Goal: Transaction & Acquisition: Subscribe to service/newsletter

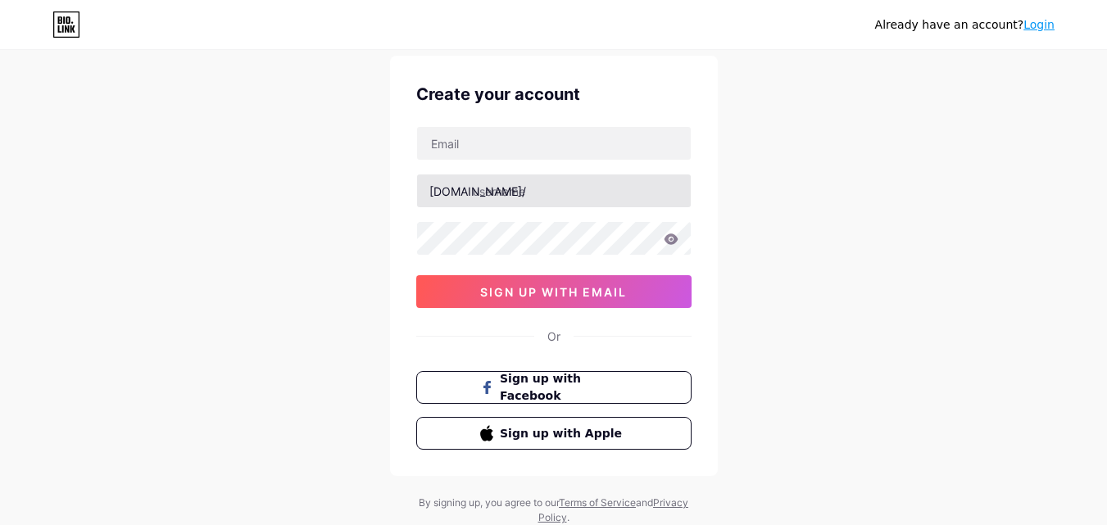
scroll to position [20, 0]
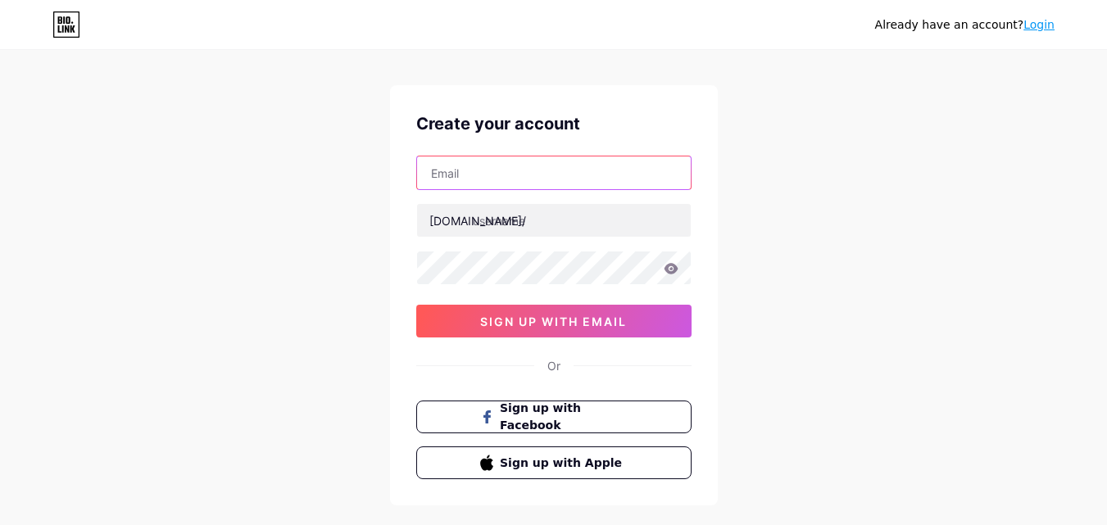
click at [514, 170] on input "text" at bounding box center [554, 172] width 274 height 33
type input "[EMAIL_ADDRESS][DOMAIN_NAME]"
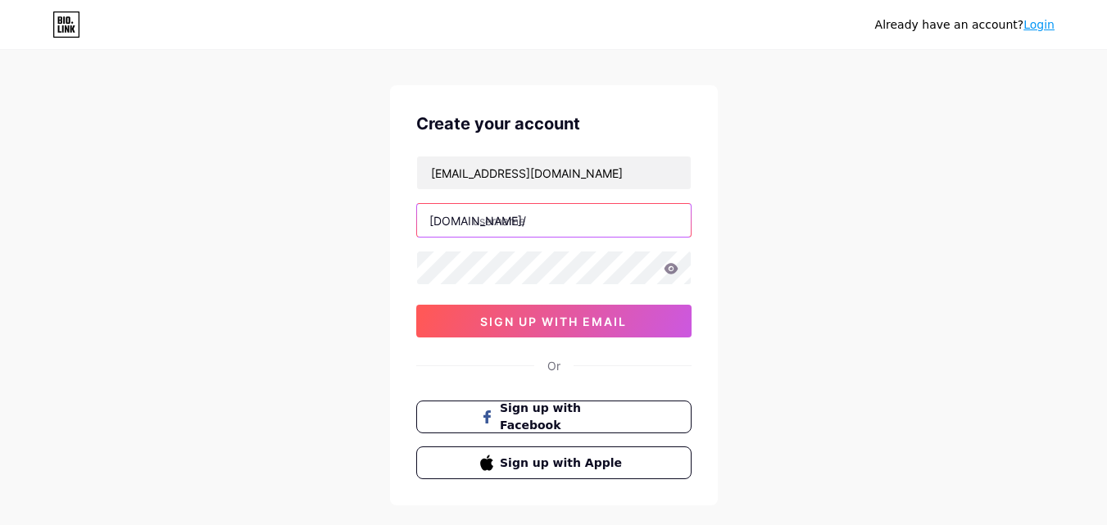
click at [527, 223] on input "text" at bounding box center [554, 220] width 274 height 33
type input "phm_thao"
click at [668, 269] on icon at bounding box center [671, 268] width 15 height 11
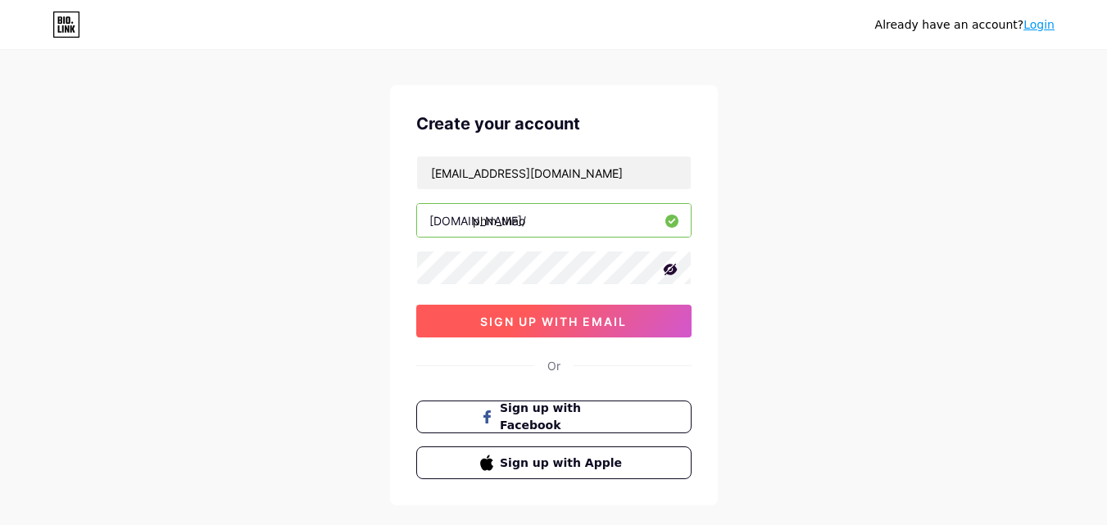
click at [520, 317] on span "sign up with email" at bounding box center [553, 322] width 147 height 14
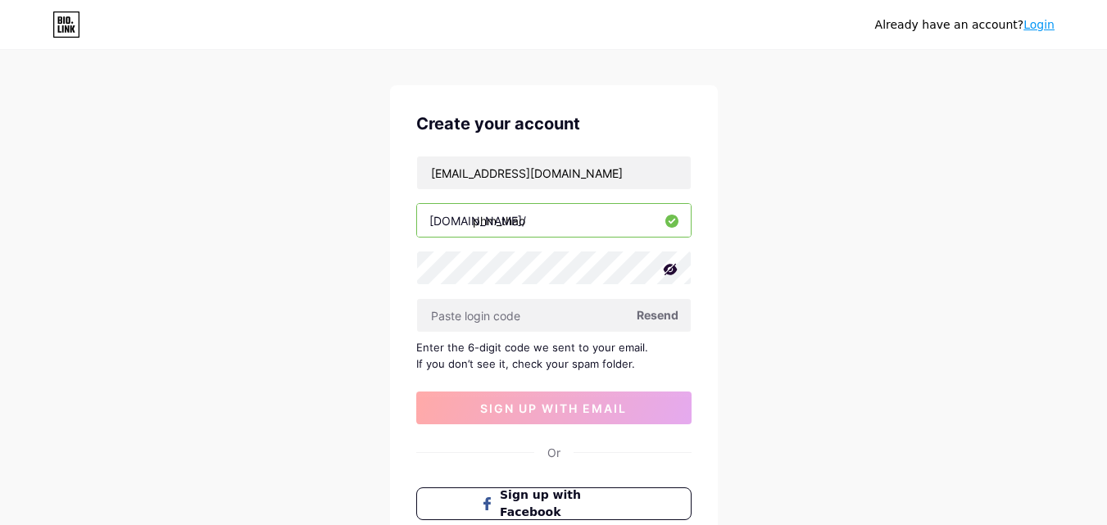
click at [653, 316] on span "Resend" at bounding box center [658, 314] width 42 height 17
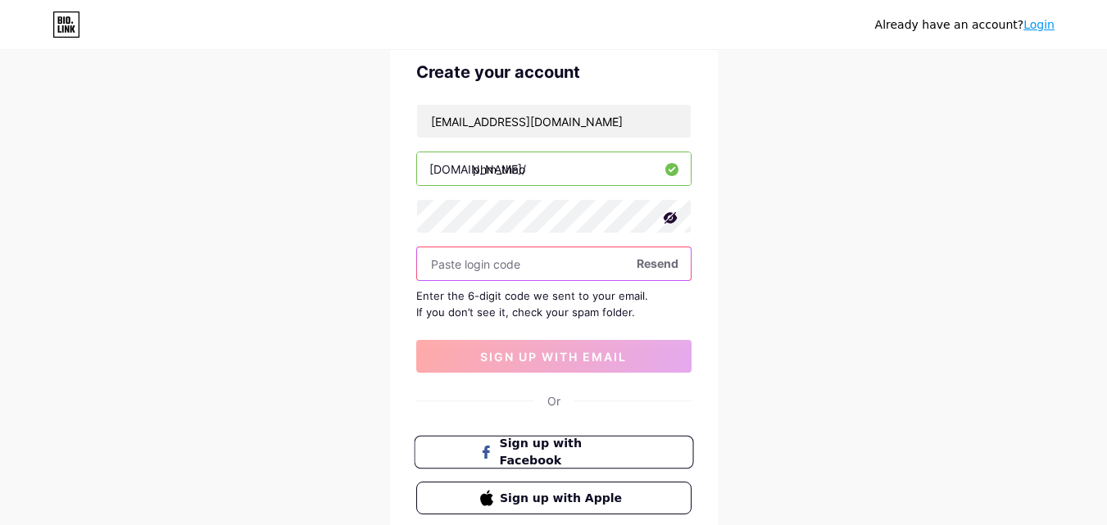
scroll to position [184, 0]
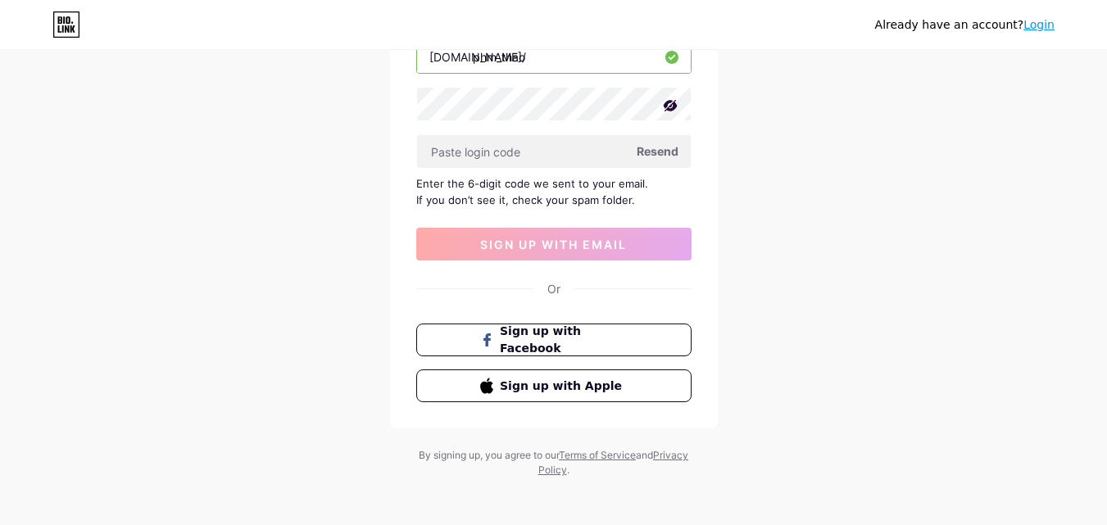
click at [667, 148] on span "Resend" at bounding box center [658, 151] width 42 height 17
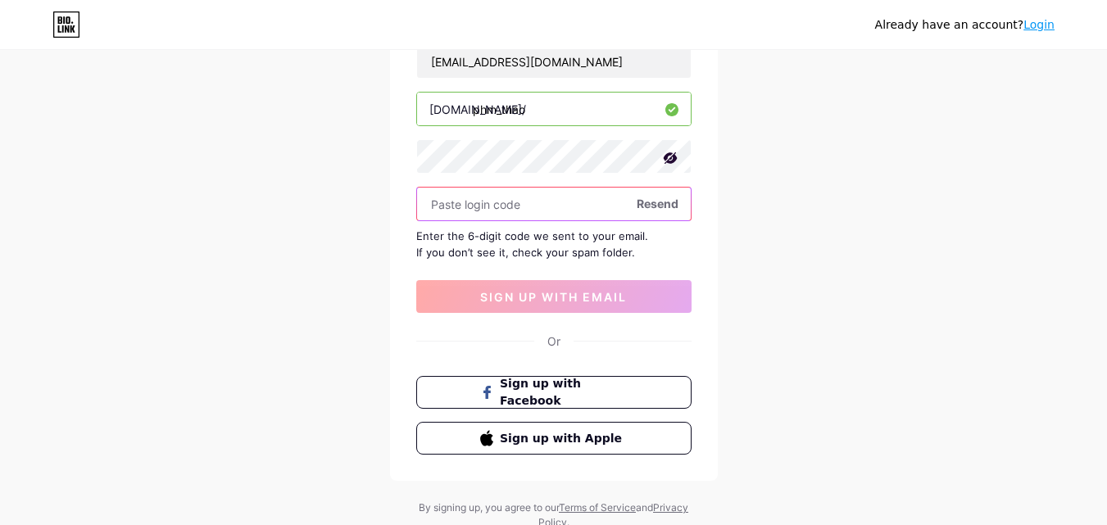
scroll to position [102, 0]
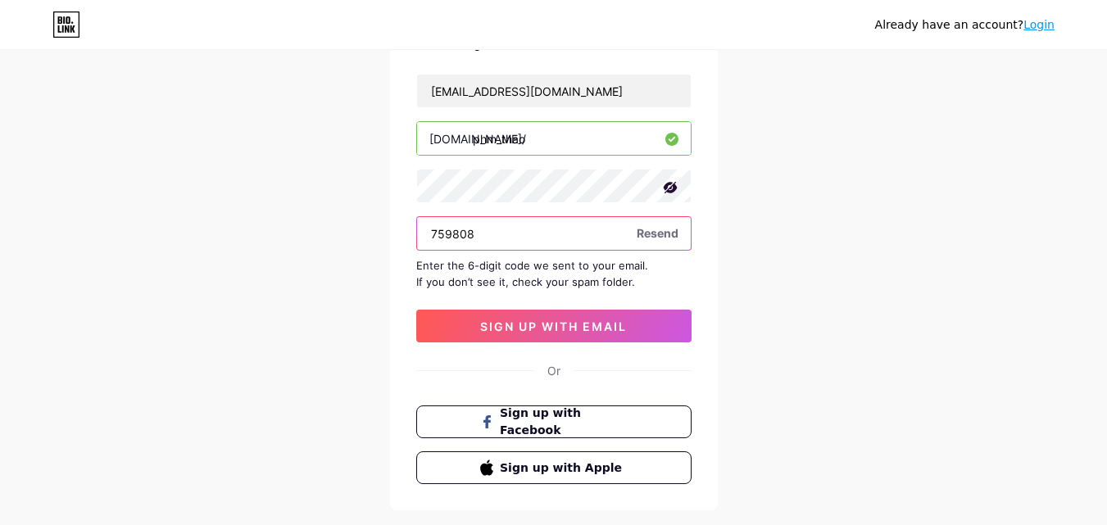
type input "759808"
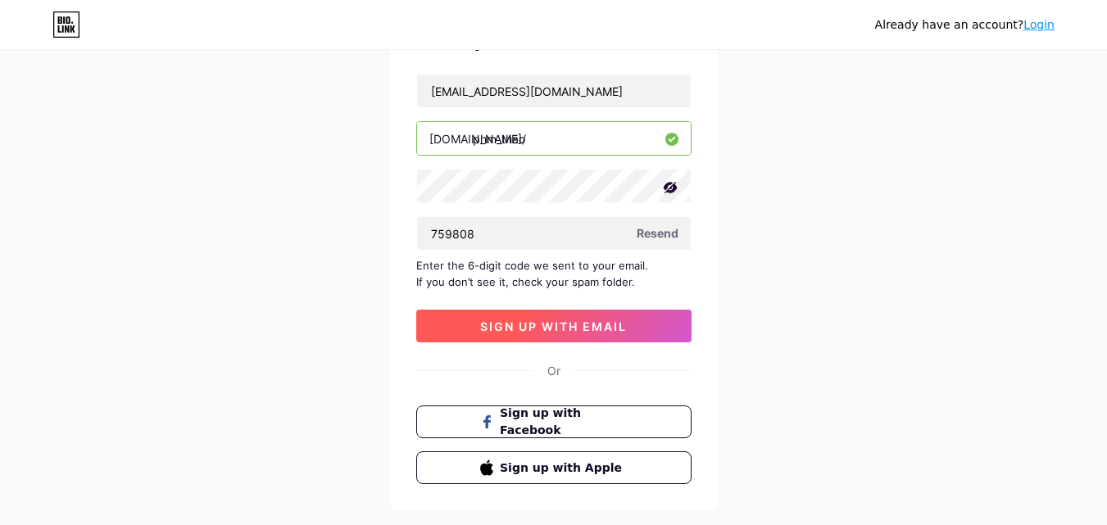
click at [500, 328] on span "sign up with email" at bounding box center [553, 326] width 147 height 14
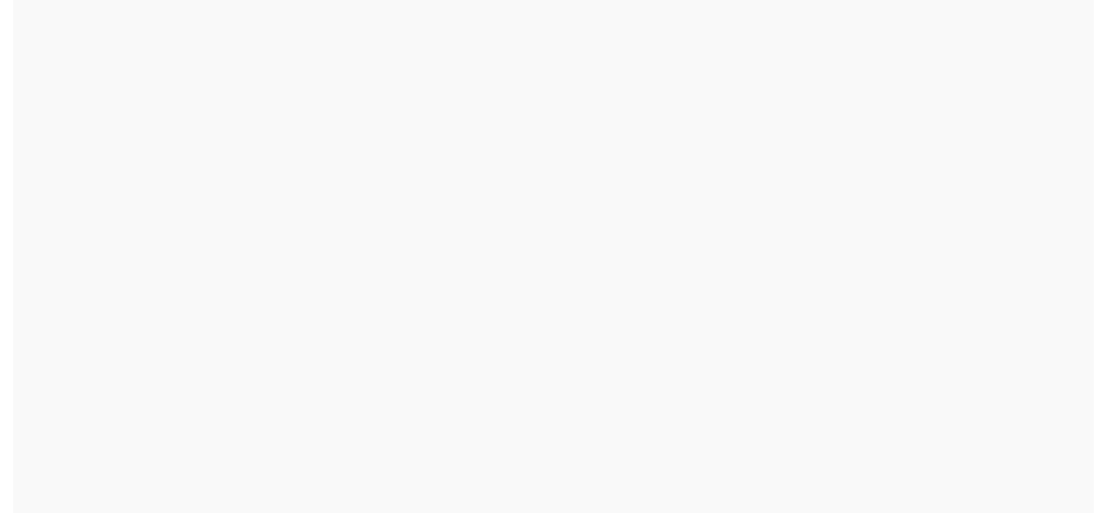
scroll to position [0, 0]
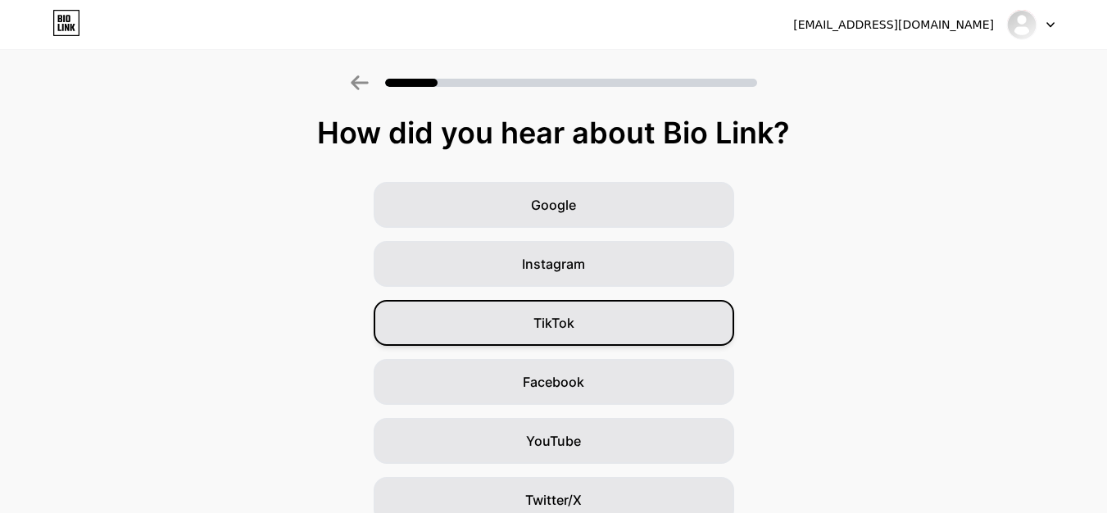
click at [555, 312] on div "TikTok" at bounding box center [554, 323] width 360 height 46
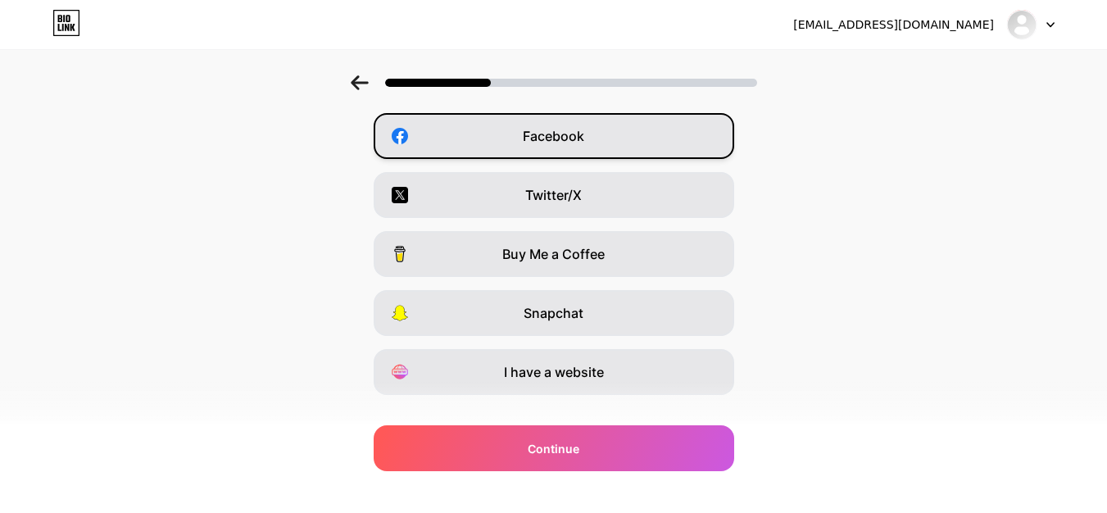
scroll to position [275, 0]
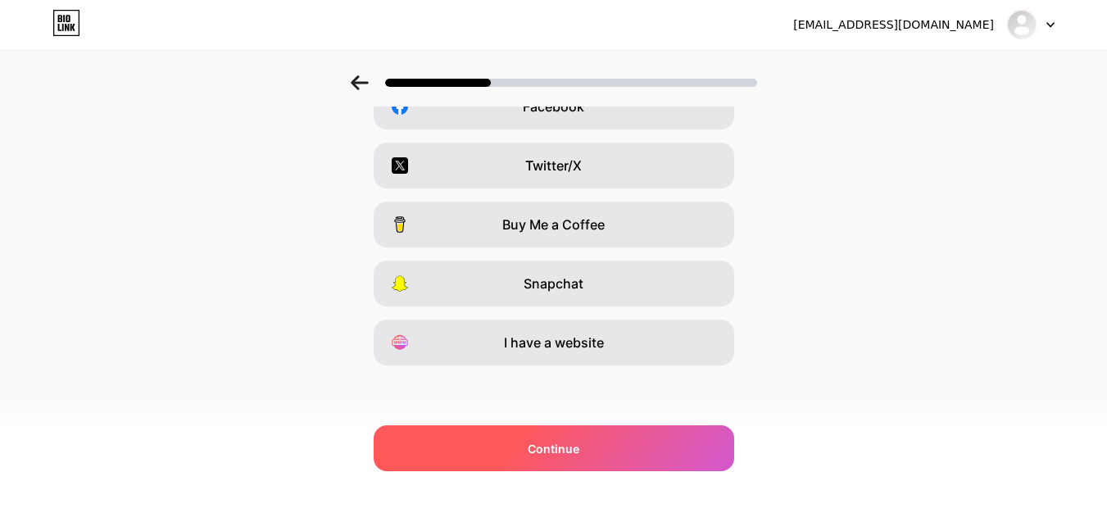
click at [568, 447] on span "Continue" at bounding box center [554, 448] width 52 height 17
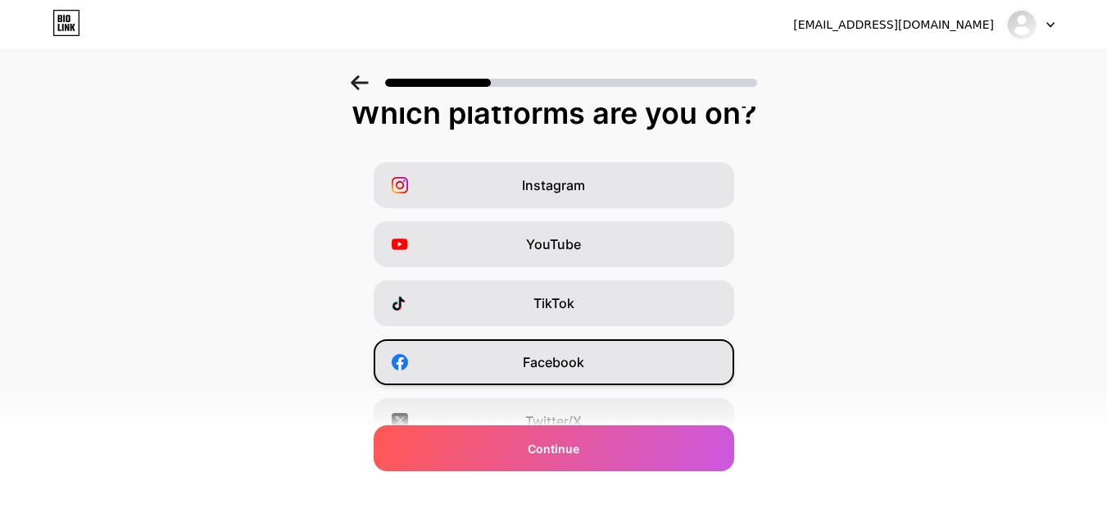
scroll to position [0, 0]
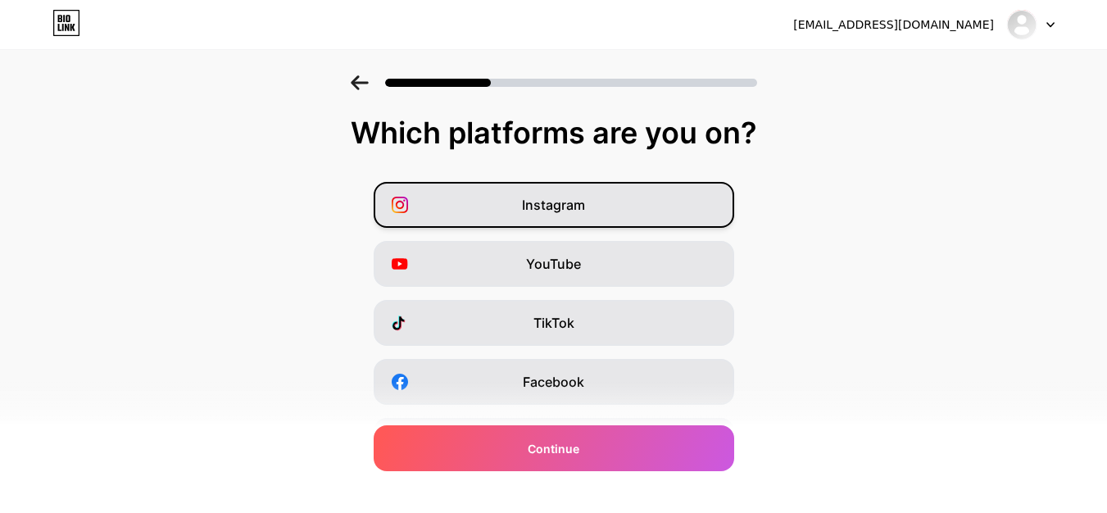
click at [583, 207] on span "Instagram" at bounding box center [553, 205] width 63 height 20
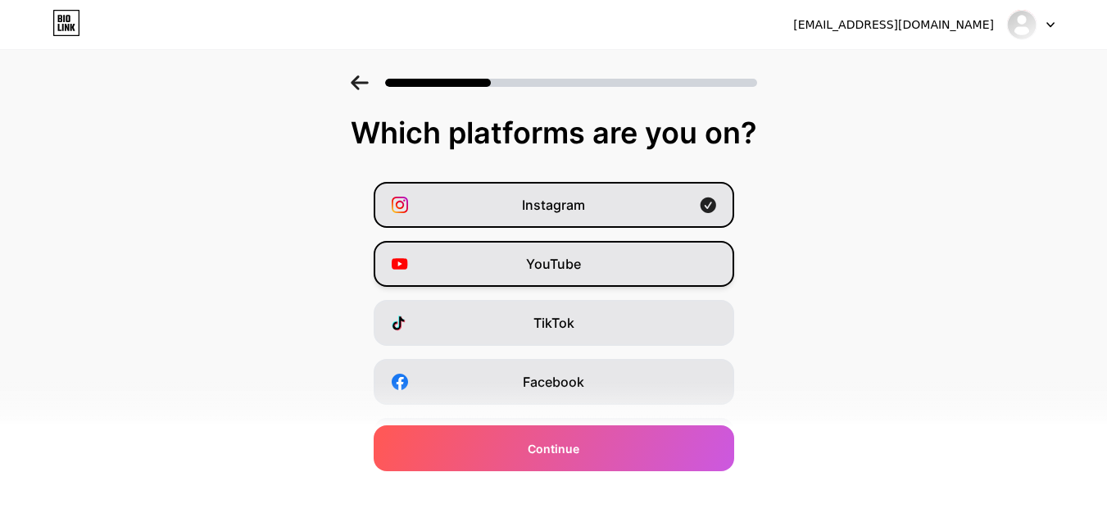
click at [581, 261] on span "YouTube" at bounding box center [553, 264] width 55 height 20
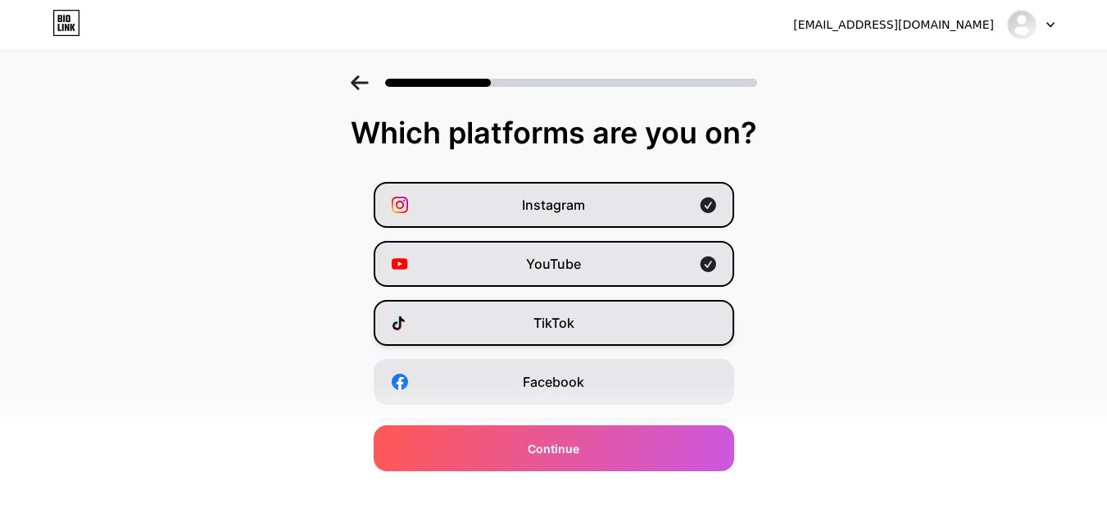
click at [574, 332] on span "TikTok" at bounding box center [553, 323] width 41 height 20
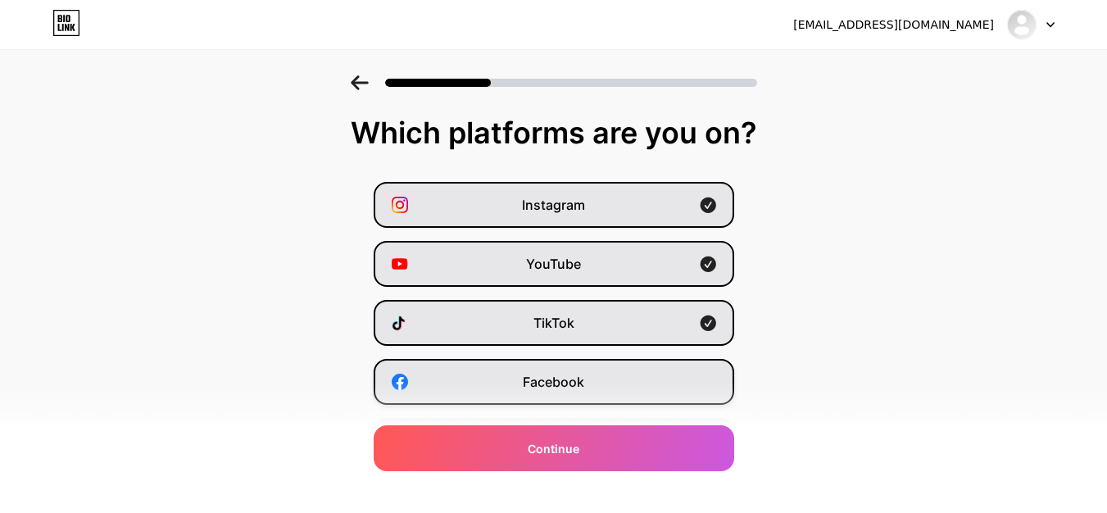
click at [584, 379] on span "Facebook" at bounding box center [553, 382] width 61 height 20
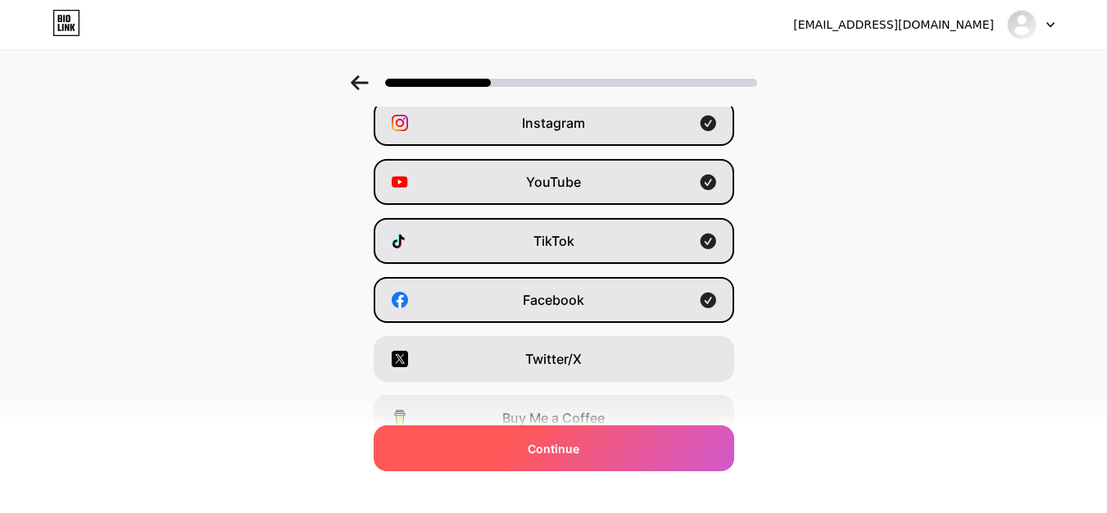
click at [571, 443] on span "Continue" at bounding box center [554, 448] width 52 height 17
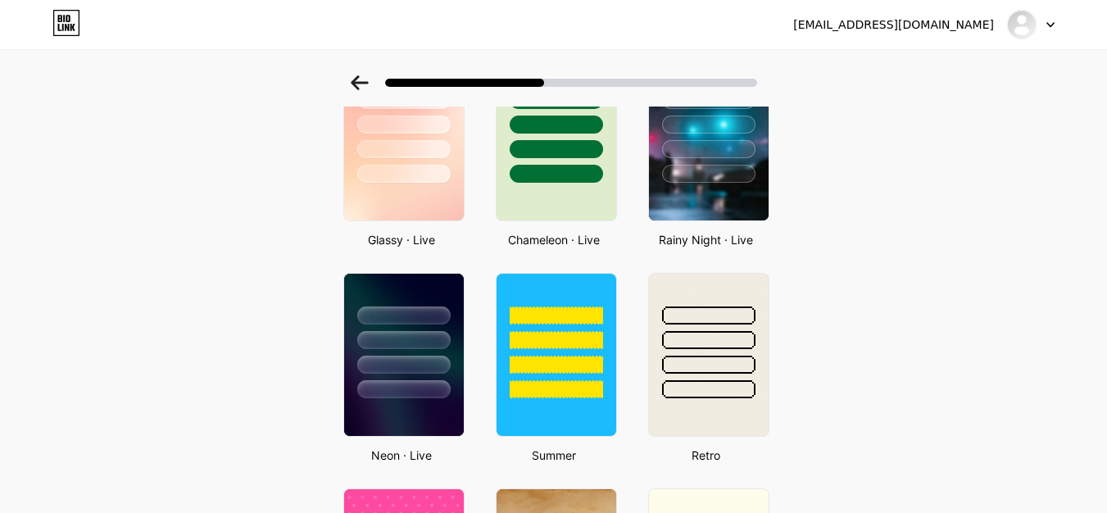
scroll to position [492, 0]
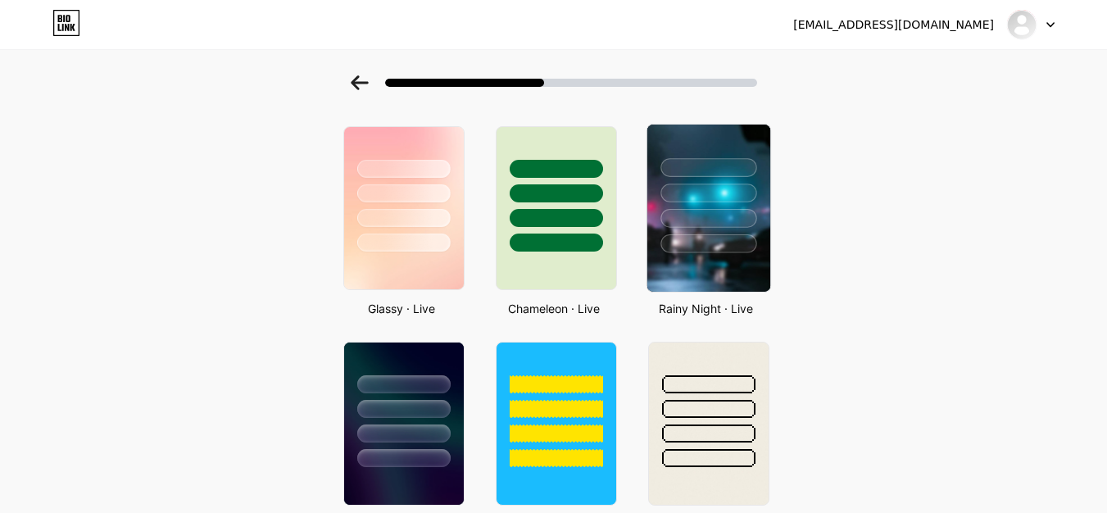
click at [703, 235] on div at bounding box center [708, 243] width 96 height 19
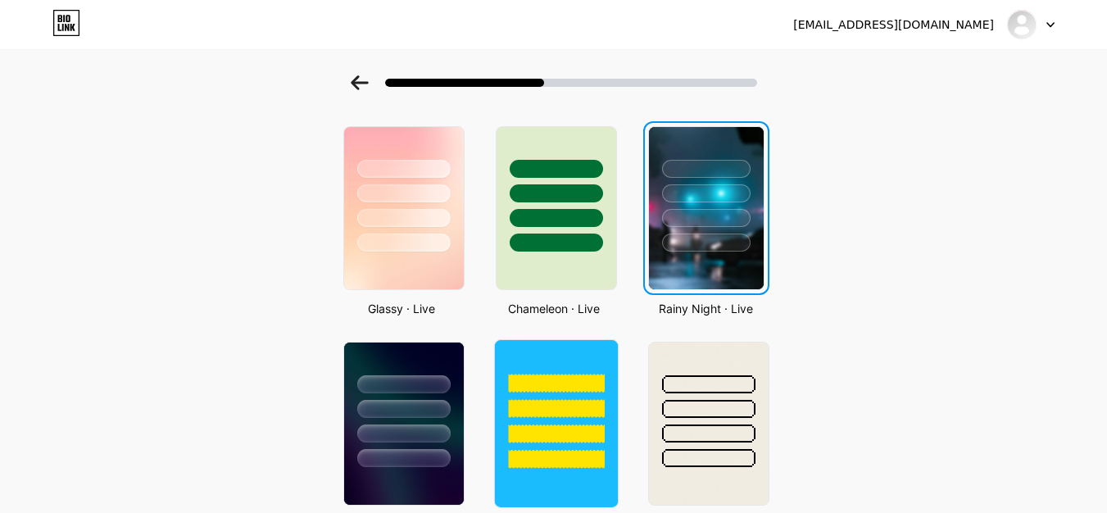
scroll to position [0, 0]
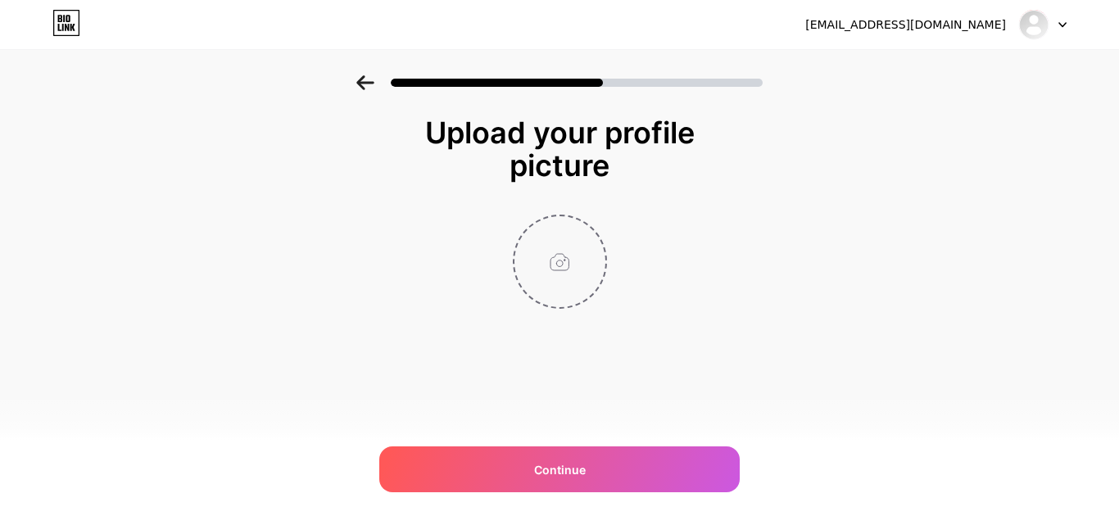
click at [568, 274] on input "file" at bounding box center [559, 261] width 91 height 91
type input "C:\fakepath\photo_2025-09-15_20-36-10.jpg"
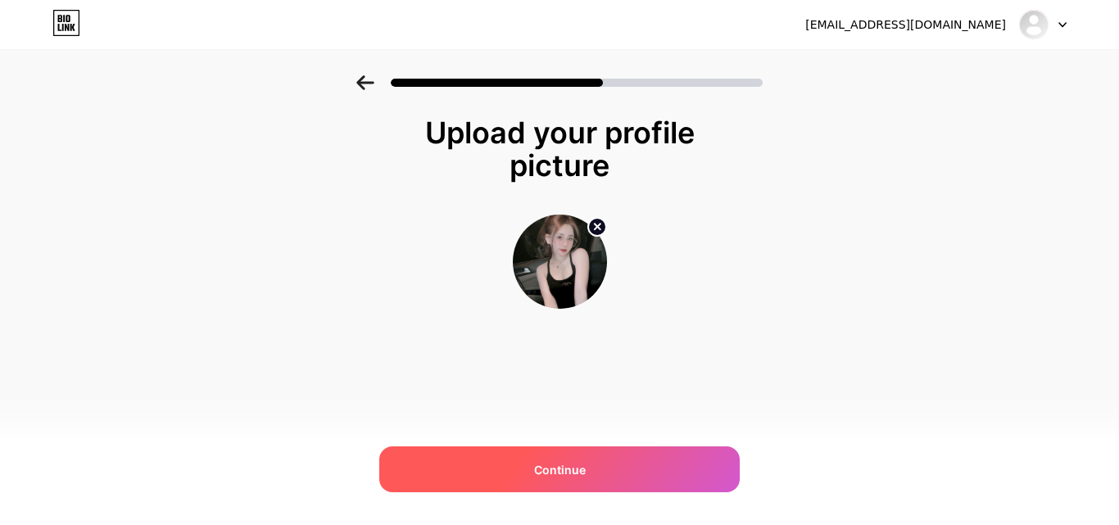
click at [605, 475] on div "Continue" at bounding box center [559, 469] width 360 height 46
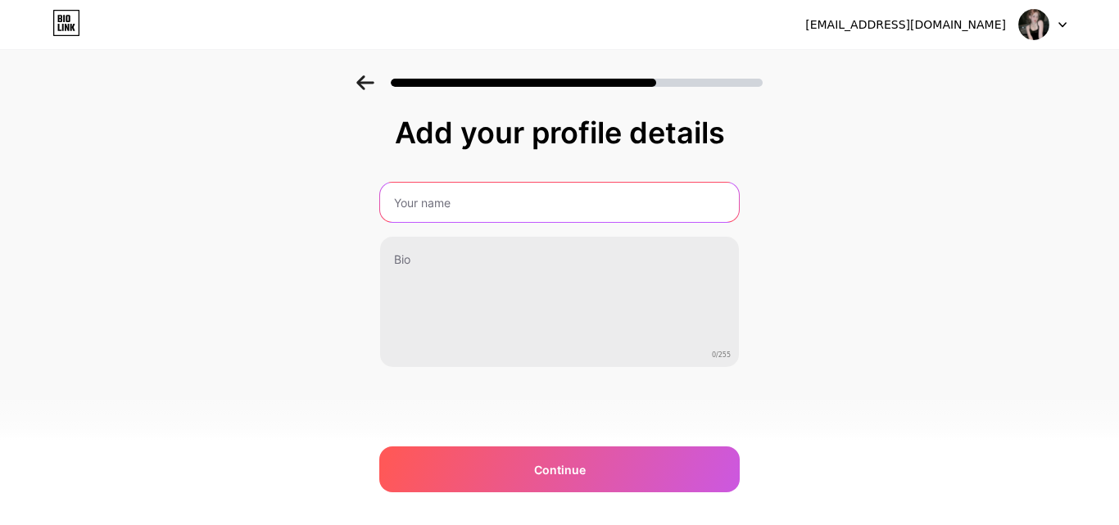
click at [498, 202] on input "text" at bounding box center [559, 202] width 359 height 39
type input "[PERSON_NAME]"
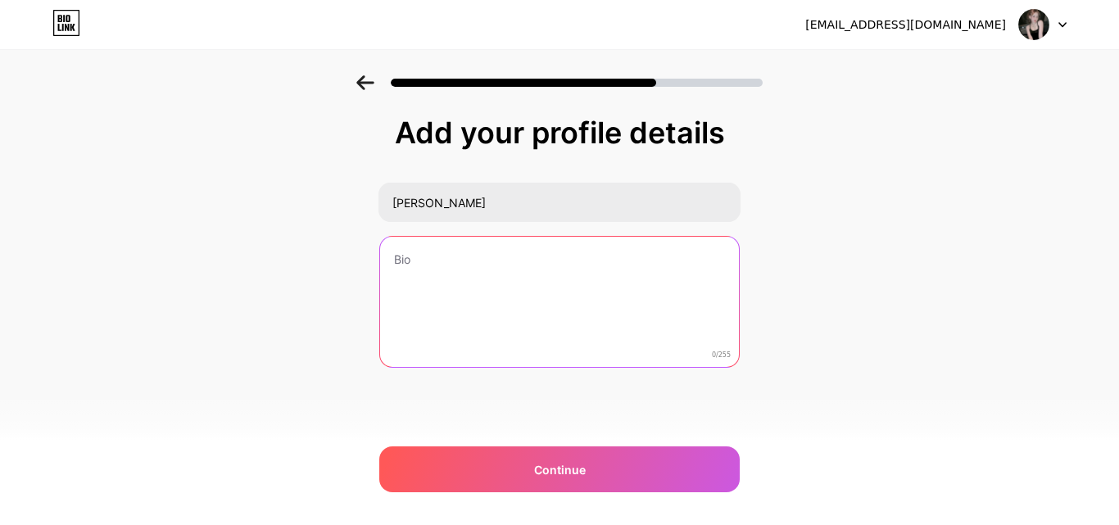
click at [471, 259] on textarea at bounding box center [559, 303] width 359 height 132
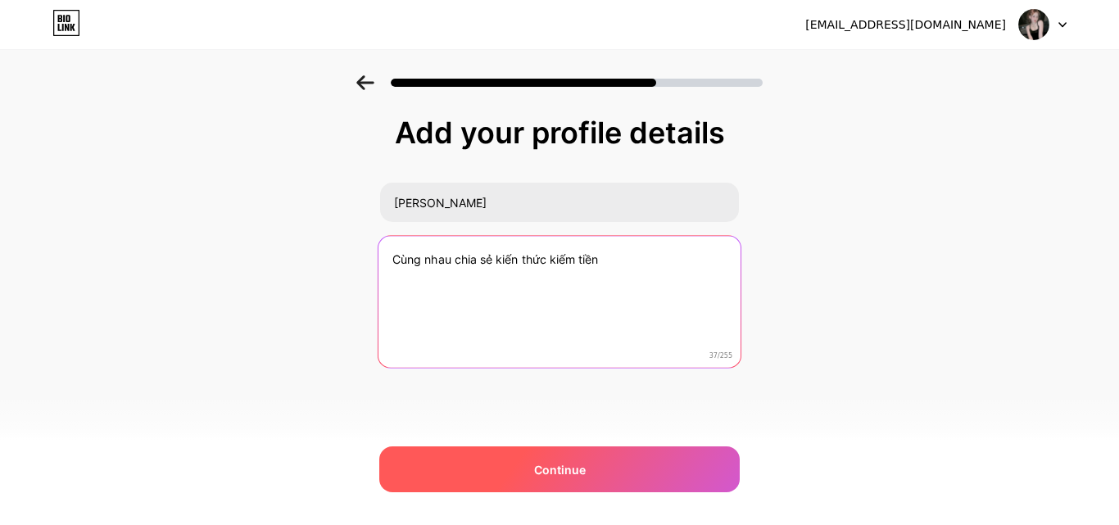
type textarea "Cùng nhau chia sẻ kiến thức kiếm tiền"
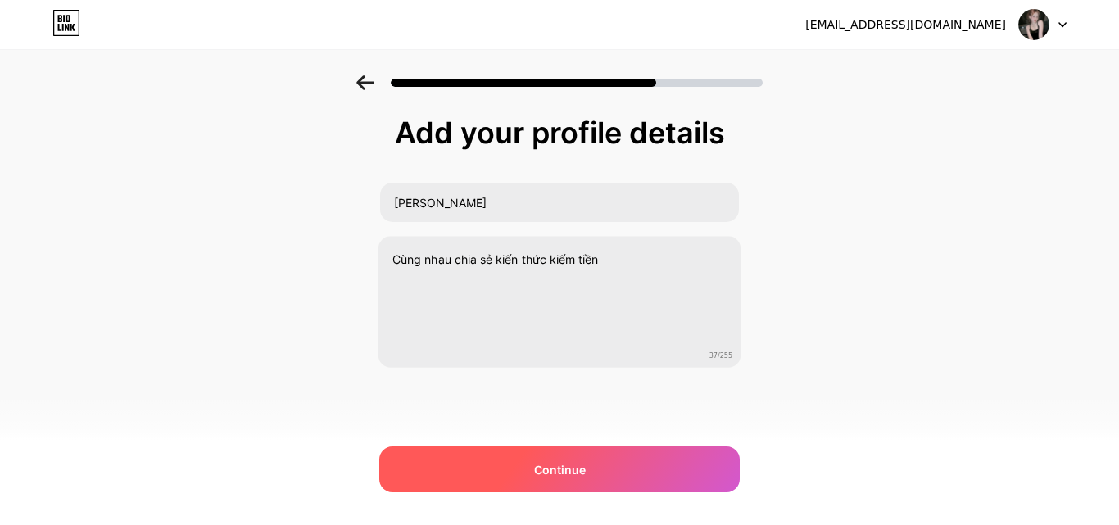
click at [481, 468] on div "Continue" at bounding box center [559, 469] width 360 height 46
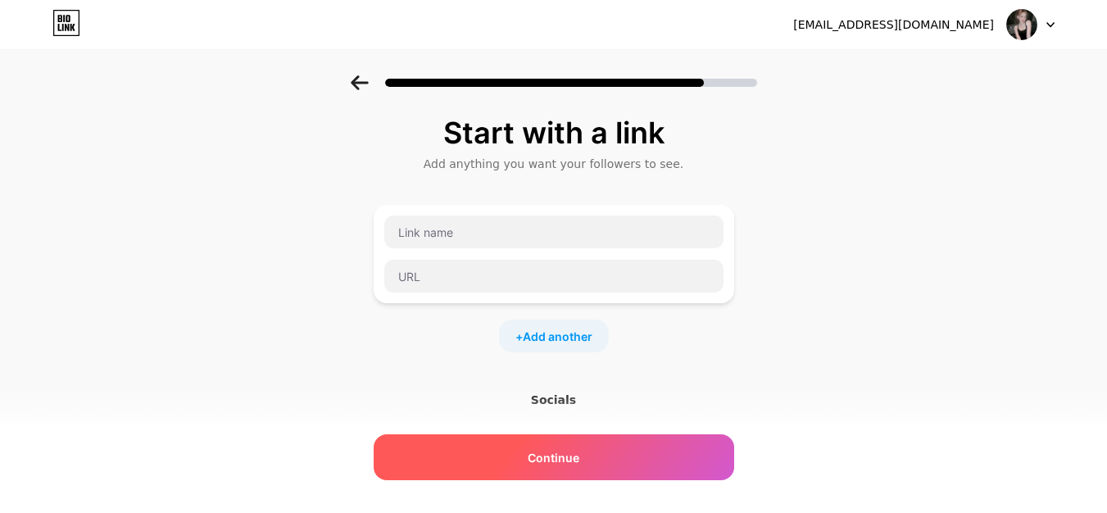
click at [564, 462] on span "Continue" at bounding box center [554, 457] width 52 height 17
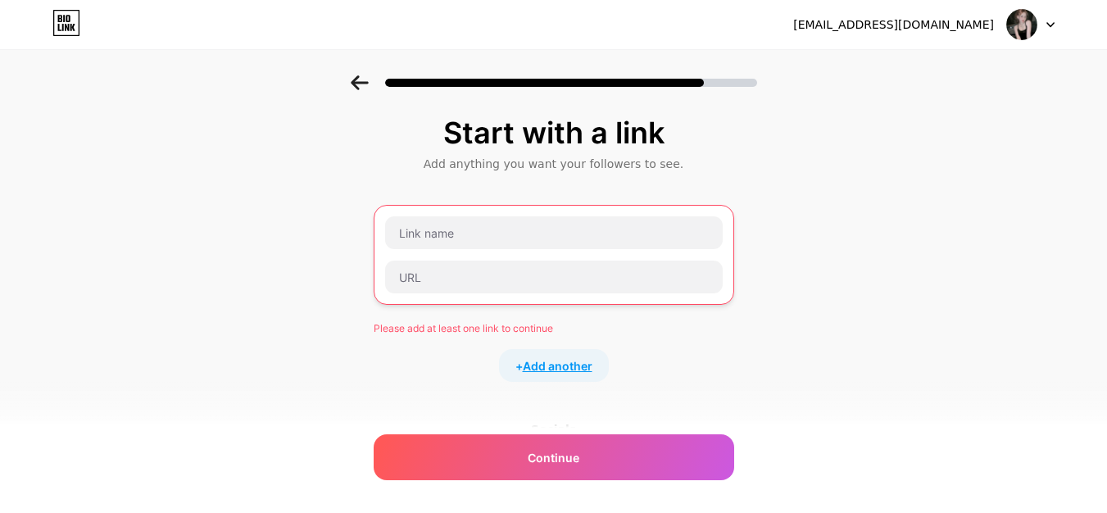
click at [557, 364] on span "Add another" at bounding box center [558, 365] width 70 height 17
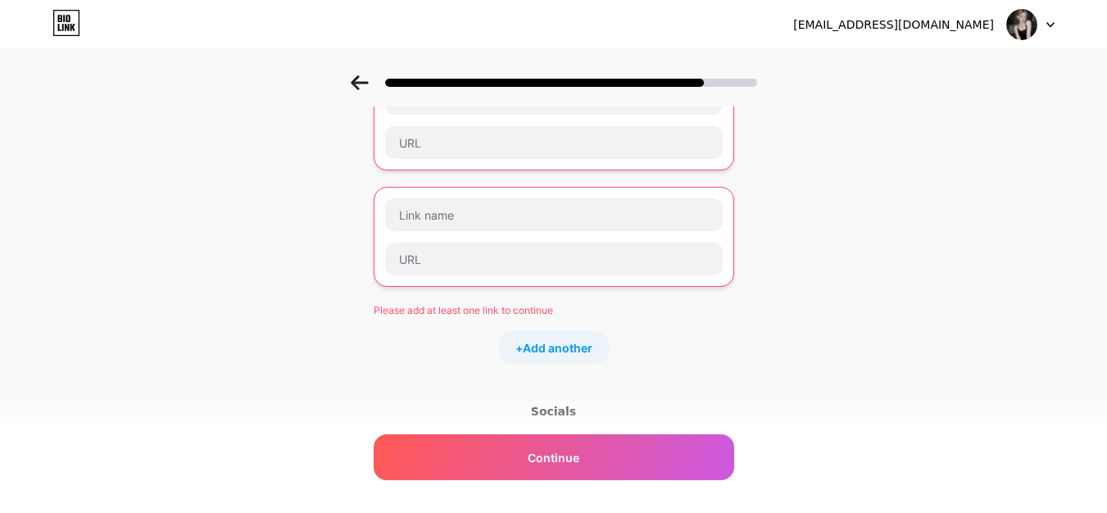
scroll to position [164, 0]
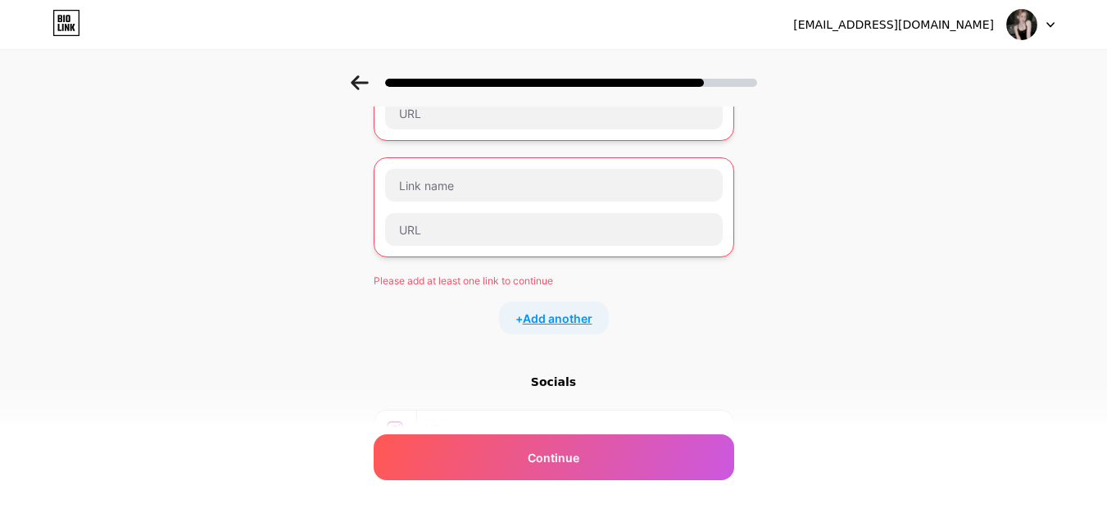
click at [562, 319] on span "Add another" at bounding box center [558, 318] width 70 height 17
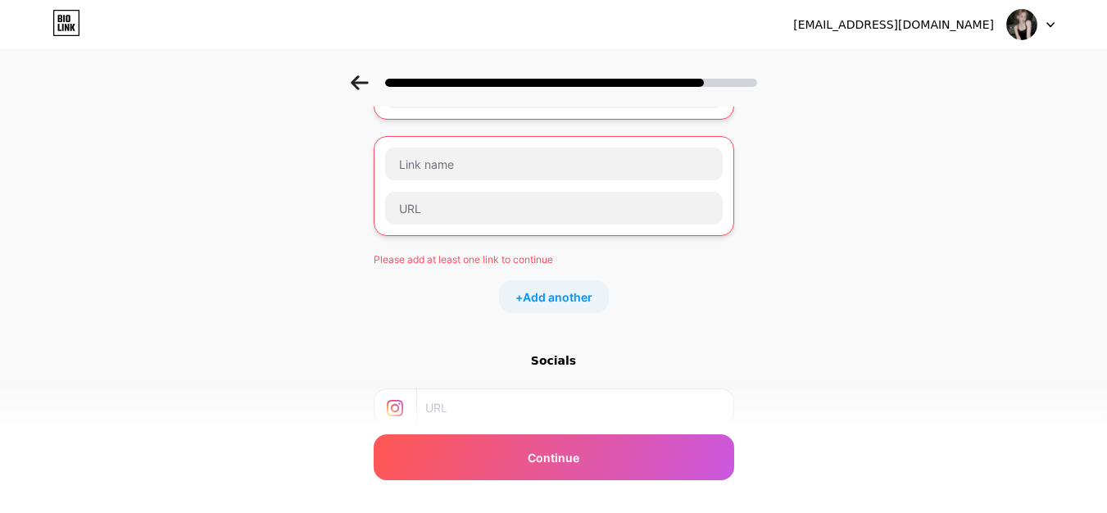
scroll to position [302, 0]
click at [560, 300] on span "Add another" at bounding box center [558, 296] width 70 height 17
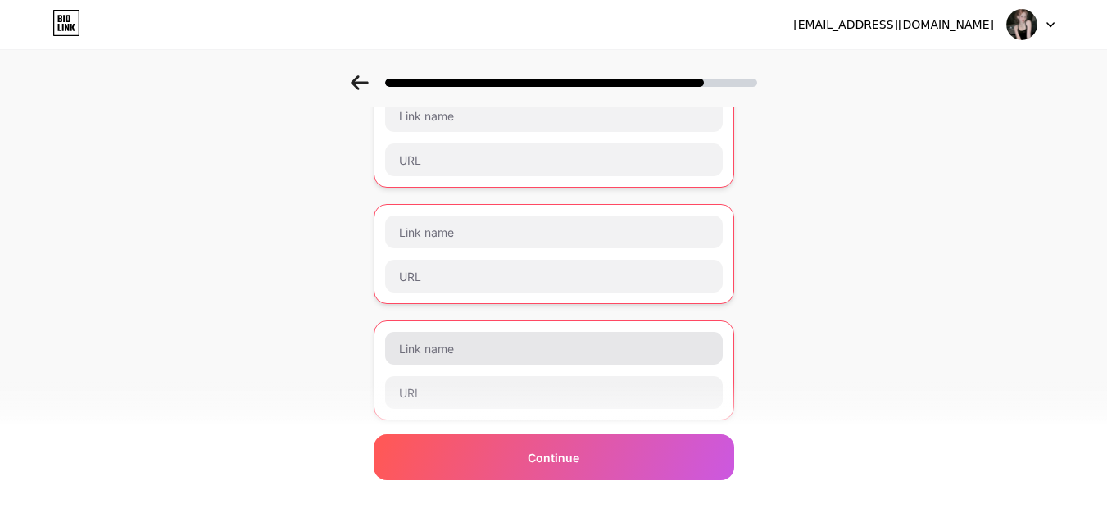
scroll to position [0, 0]
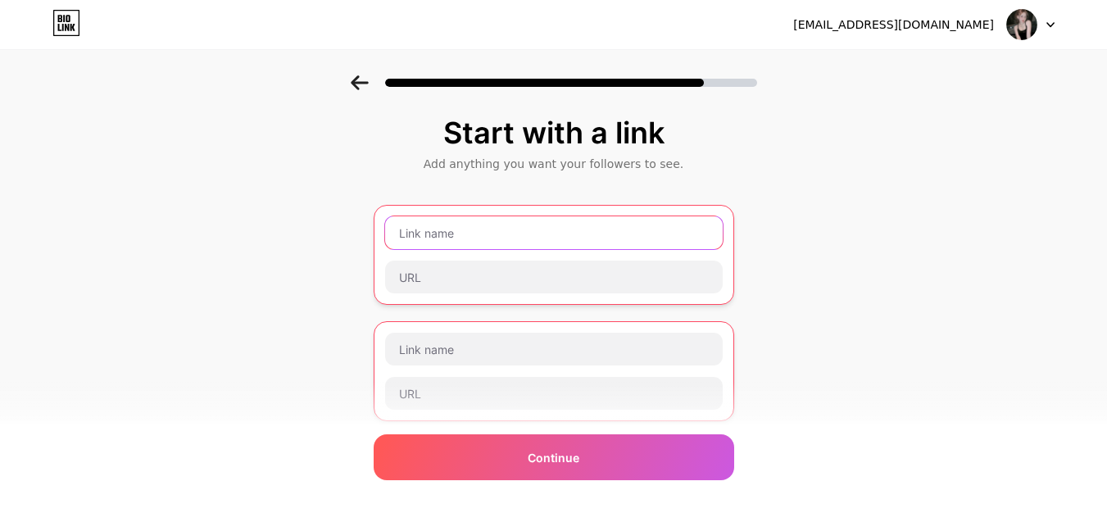
click at [555, 236] on input "text" at bounding box center [554, 232] width 338 height 33
paste input "[URL][DOMAIN_NAME]"
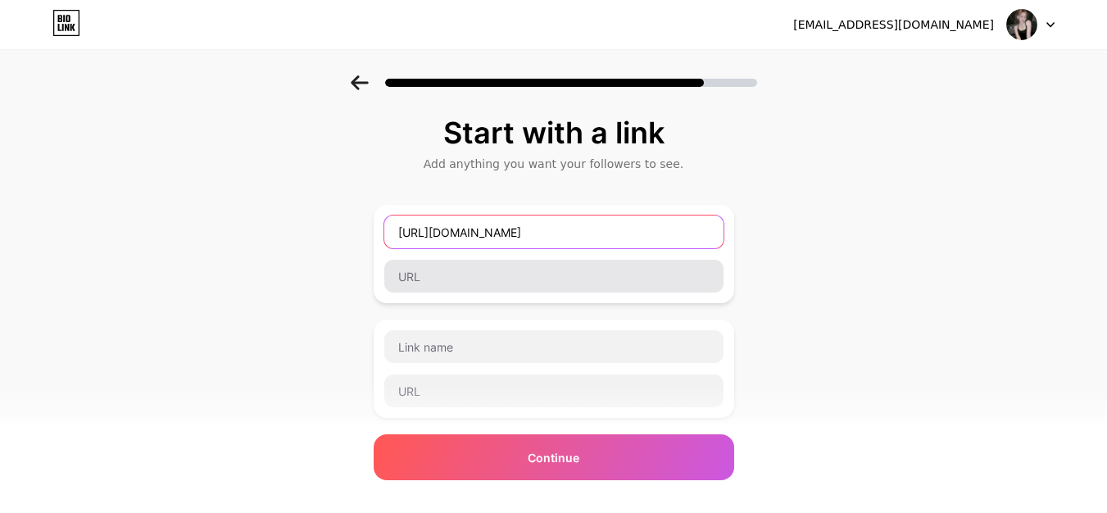
type input "[URL][DOMAIN_NAME]"
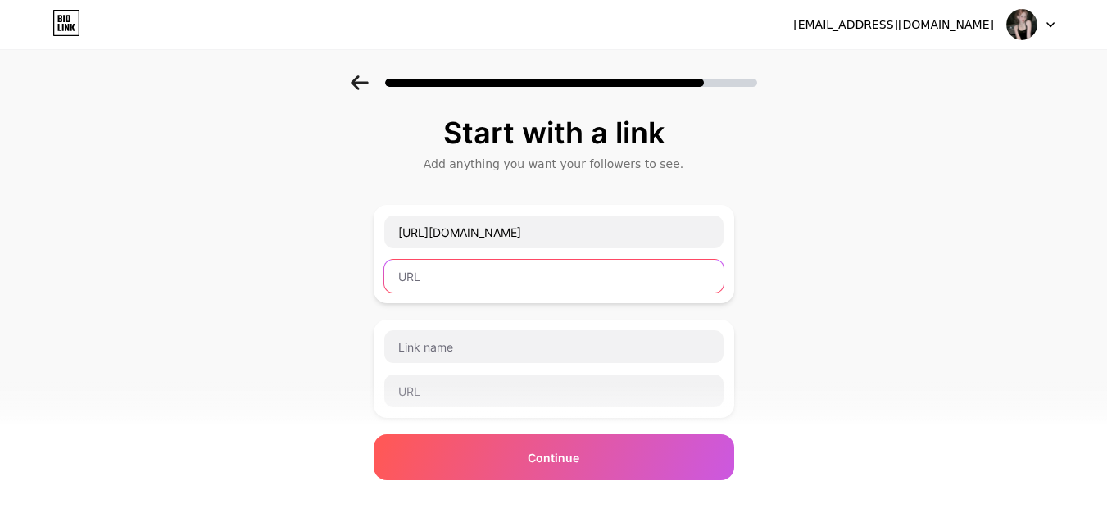
click at [537, 279] on input "text" at bounding box center [553, 276] width 339 height 33
paste input "[URL][DOMAIN_NAME]"
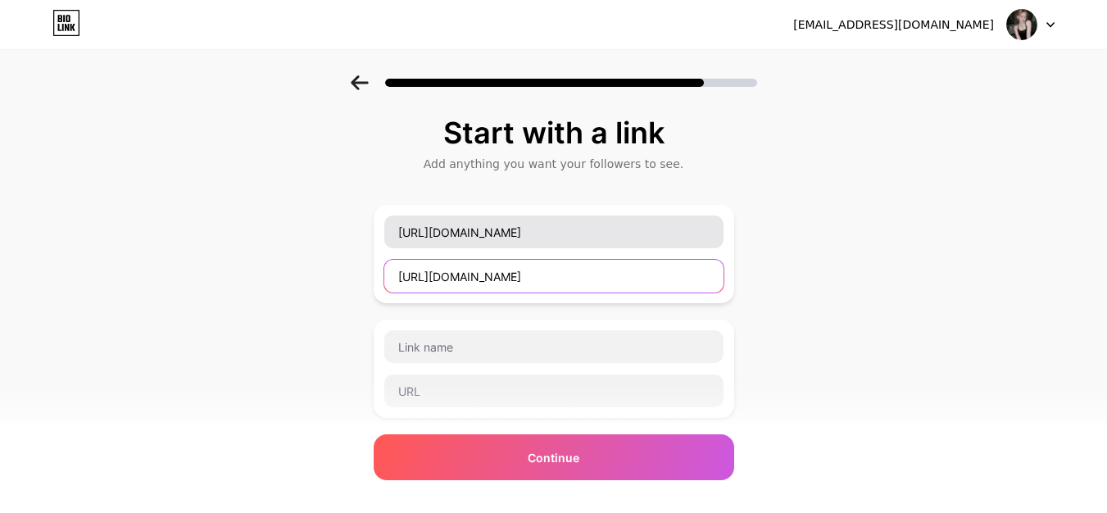
type input "[URL][DOMAIN_NAME]"
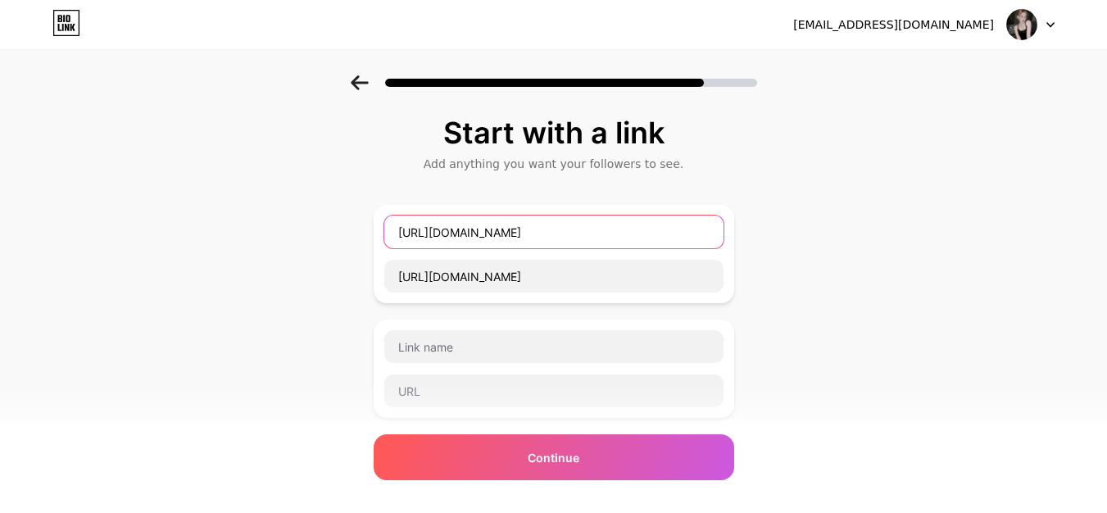
drag, startPoint x: 599, startPoint y: 229, endPoint x: 325, endPoint y: 238, distance: 273.8
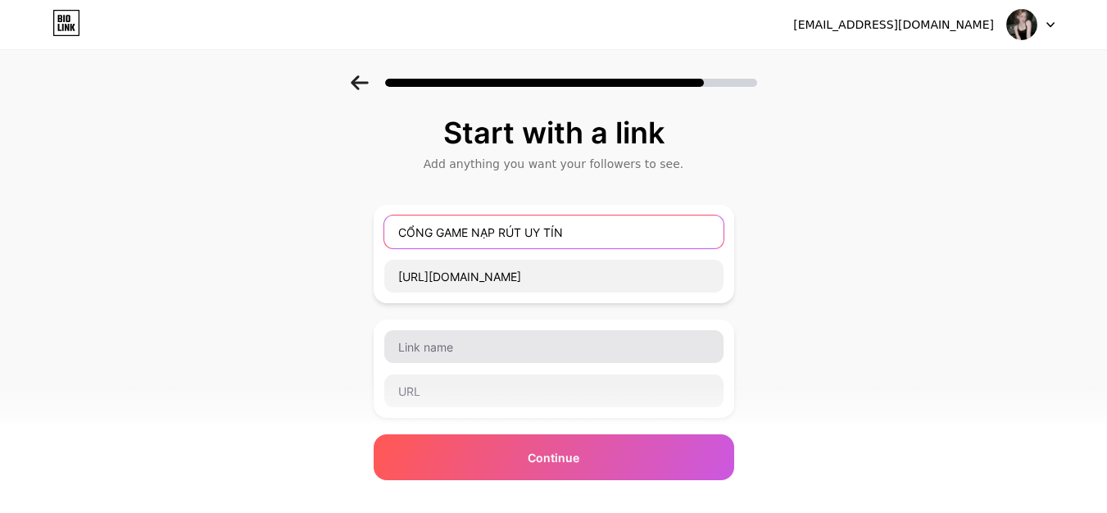
type input "CỔNG GAME NẠP RÚT UY TÍN"
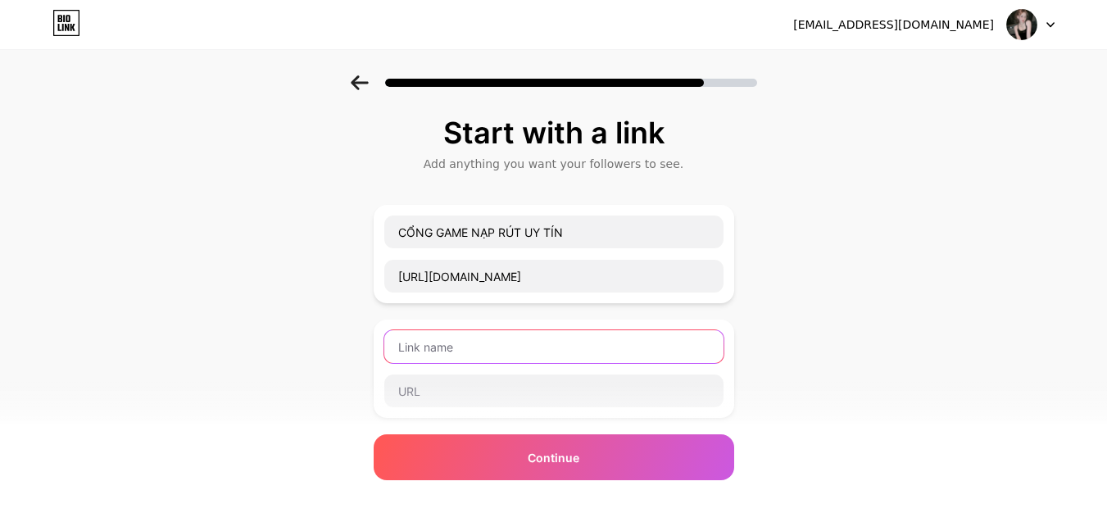
click at [468, 342] on input "text" at bounding box center [553, 346] width 339 height 33
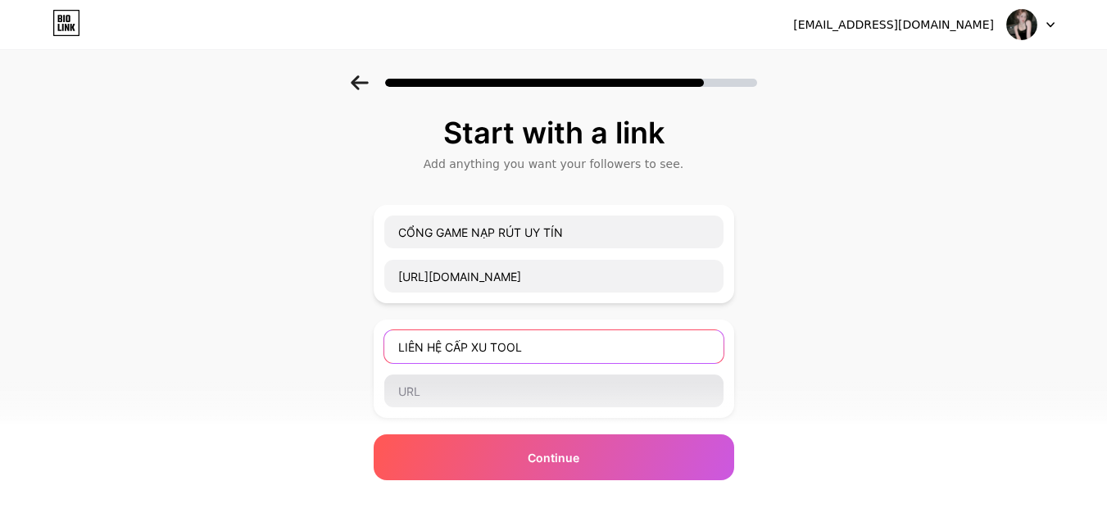
type input "LIÊN HỆ CẤP XU TOOL"
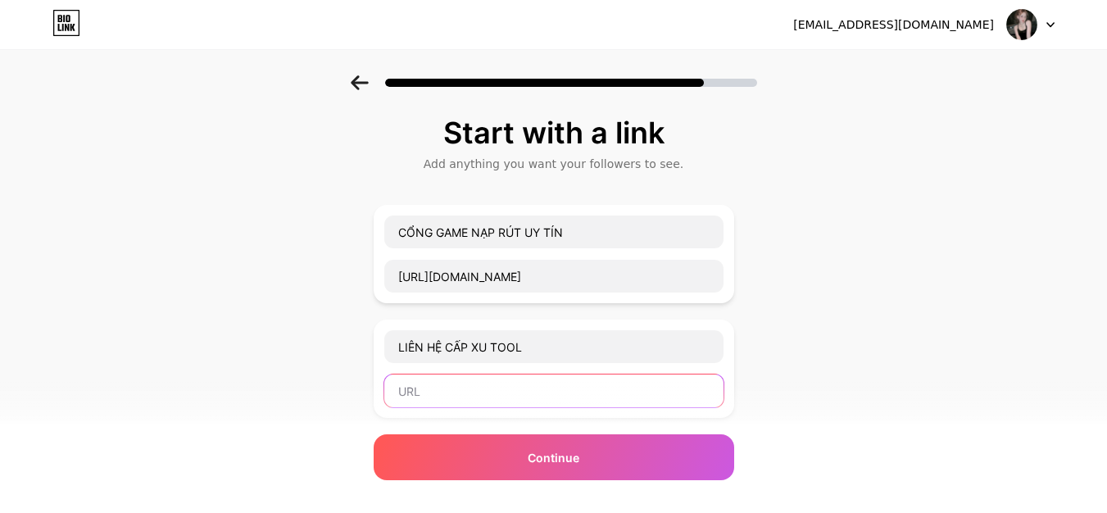
click at [496, 390] on input "text" at bounding box center [553, 390] width 339 height 33
paste input "[URL][DOMAIN_NAME]"
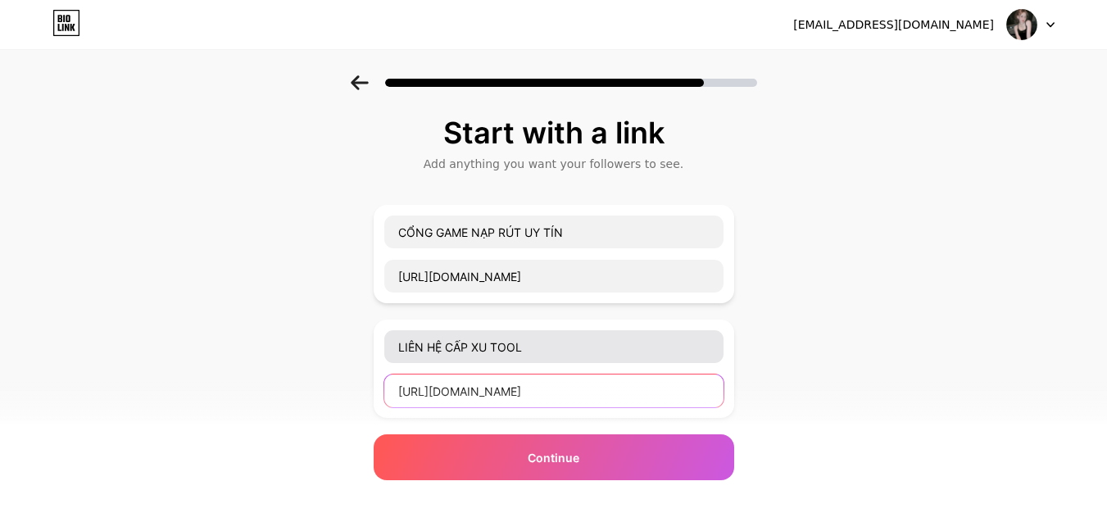
type input "[URL][DOMAIN_NAME]"
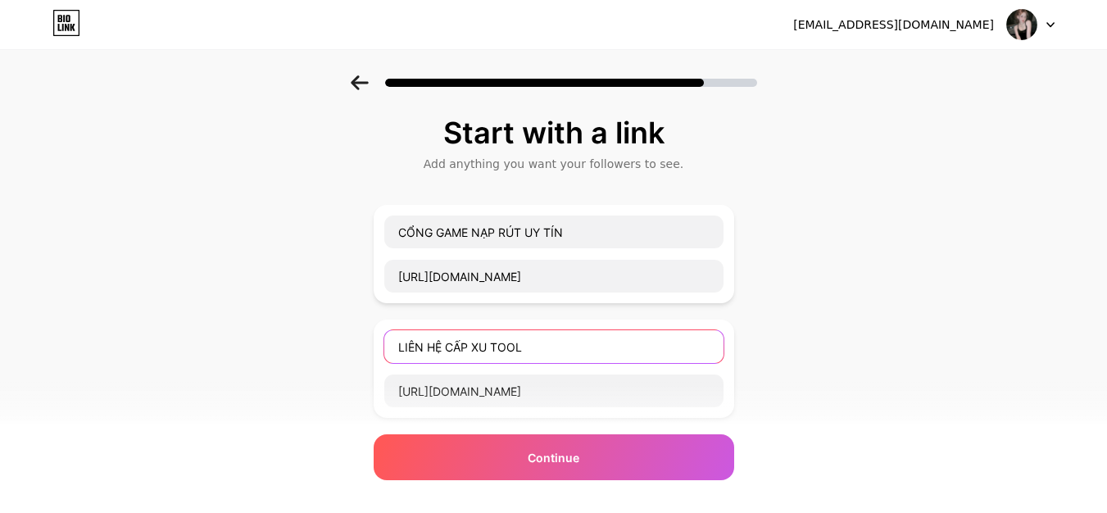
click at [444, 347] on input "LIÊN HỆ CẤP XU TOOL" at bounding box center [553, 346] width 339 height 33
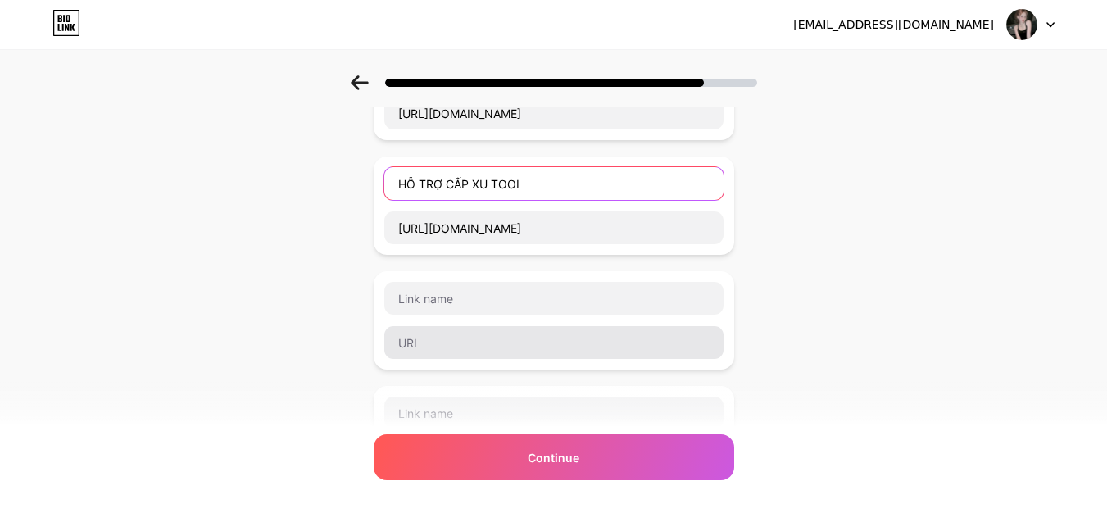
scroll to position [164, 0]
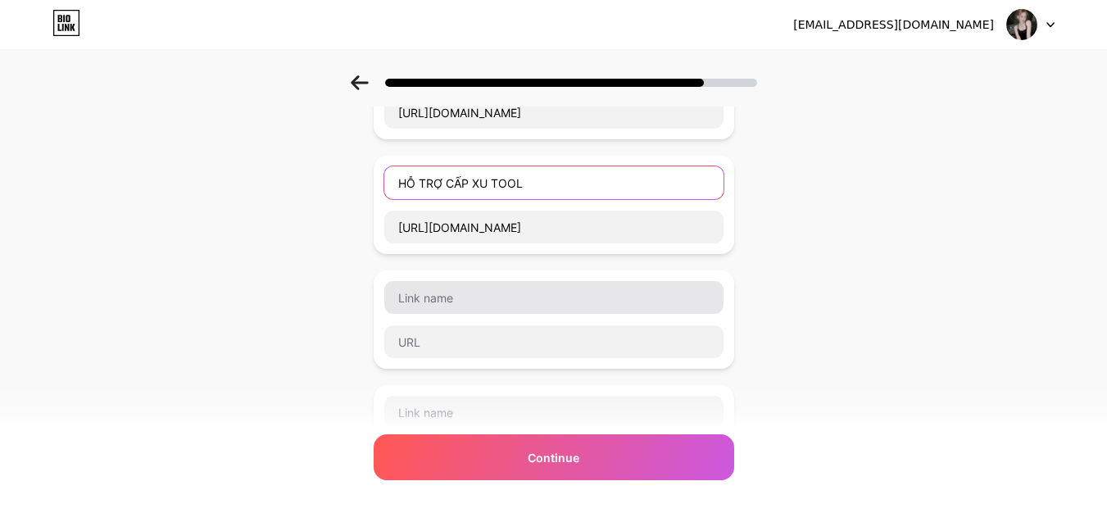
type input "HỖ TRỢ CẤP XU TOOL"
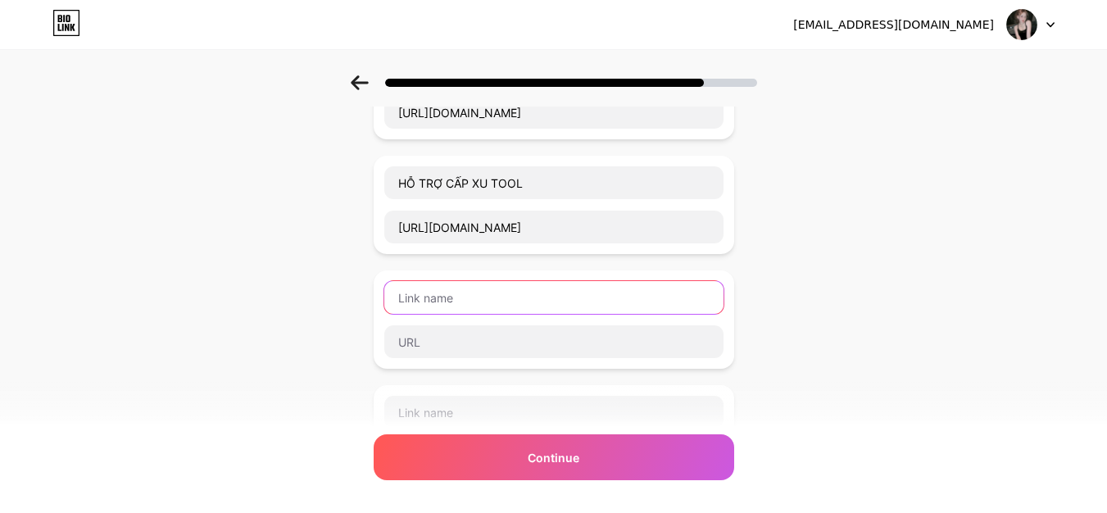
click at [494, 296] on input "text" at bounding box center [553, 297] width 339 height 33
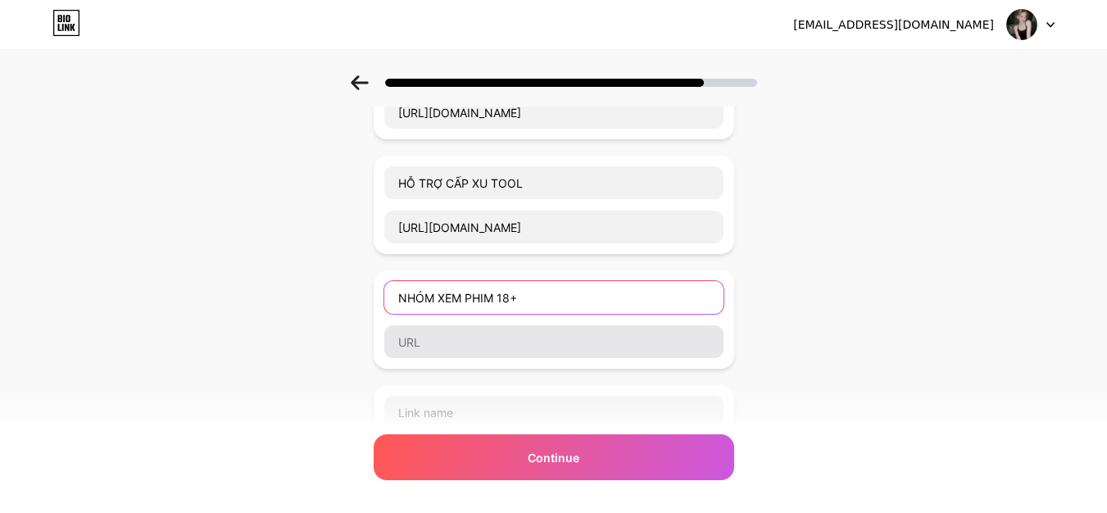
type input "NHÓM XEM PHIM 18+"
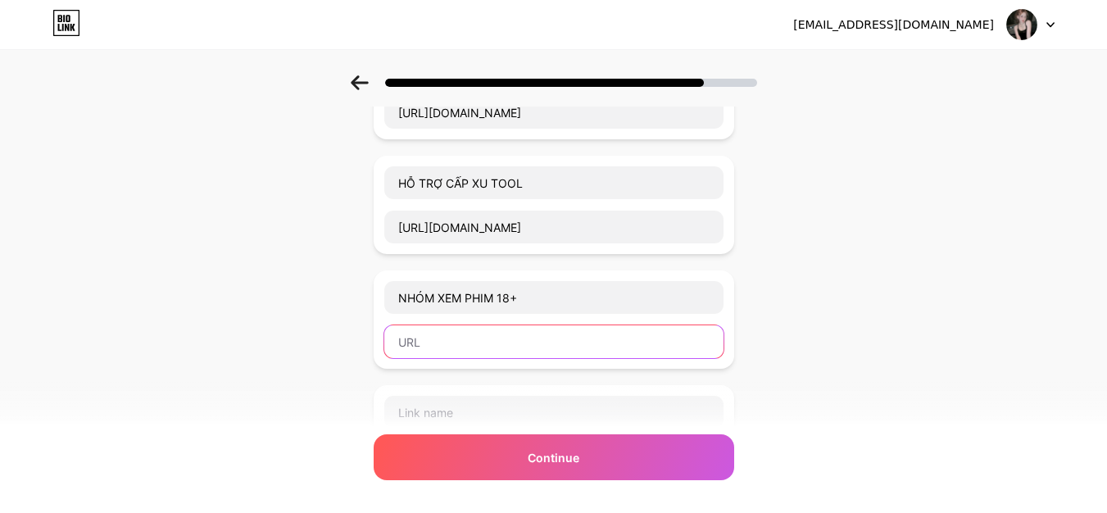
click at [483, 337] on input "text" at bounding box center [553, 341] width 339 height 33
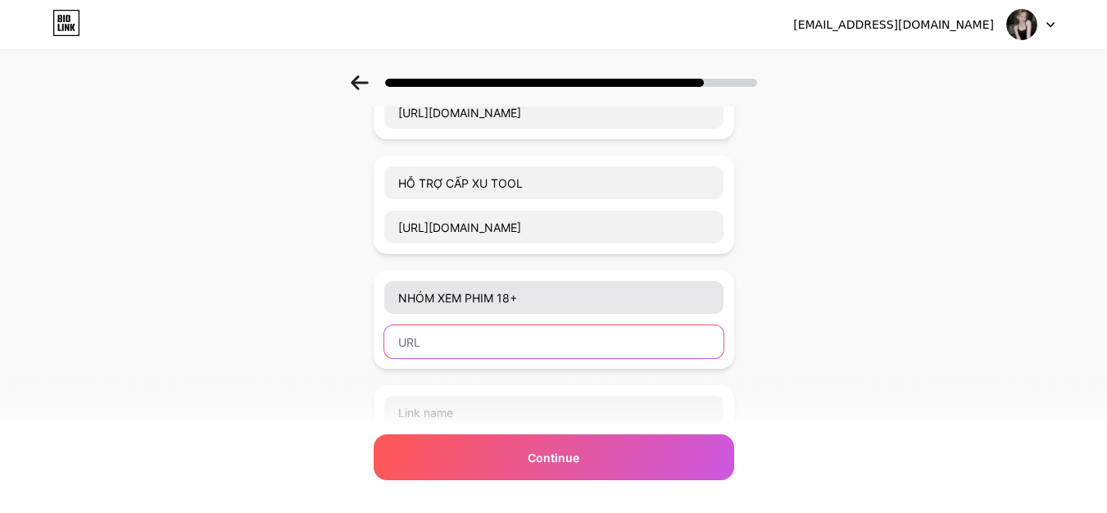
paste input "[URL][DOMAIN_NAME]"
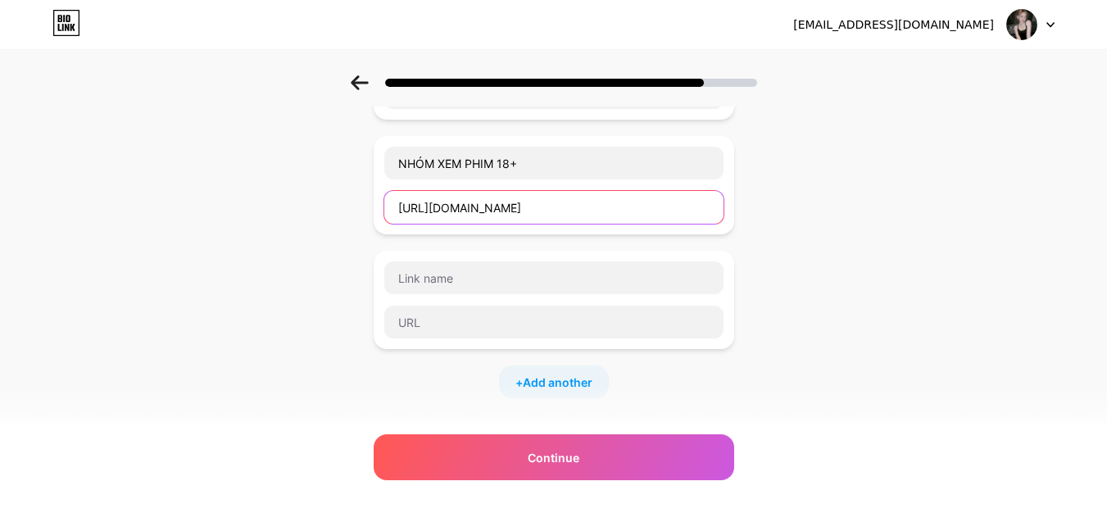
scroll to position [328, 0]
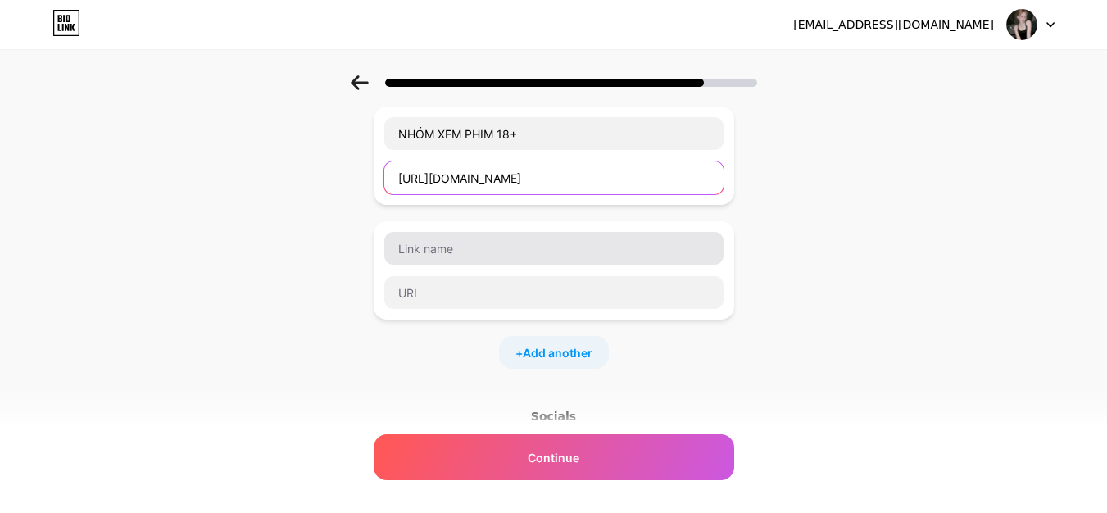
type input "[URL][DOMAIN_NAME]"
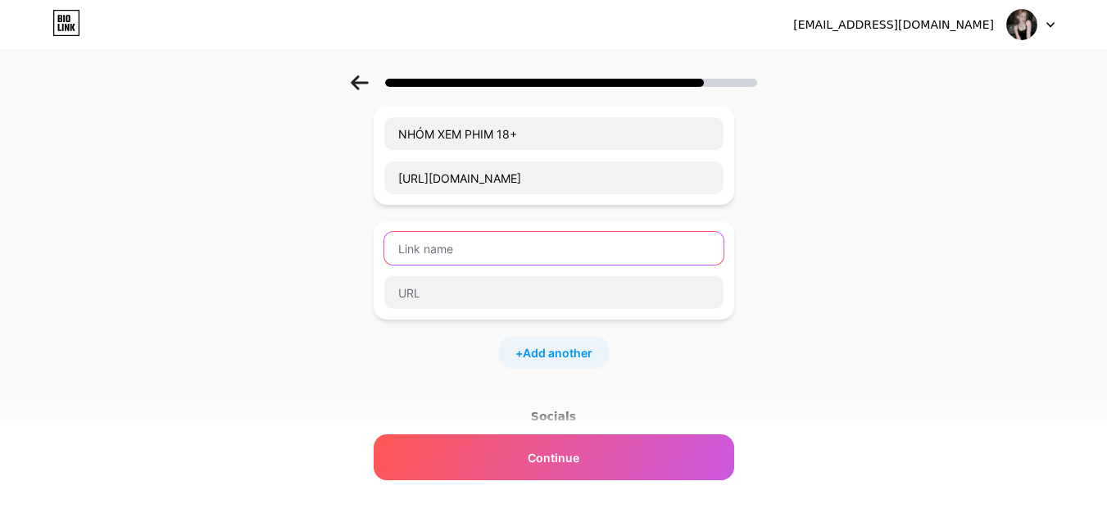
click at [493, 251] on input "text" at bounding box center [553, 248] width 339 height 33
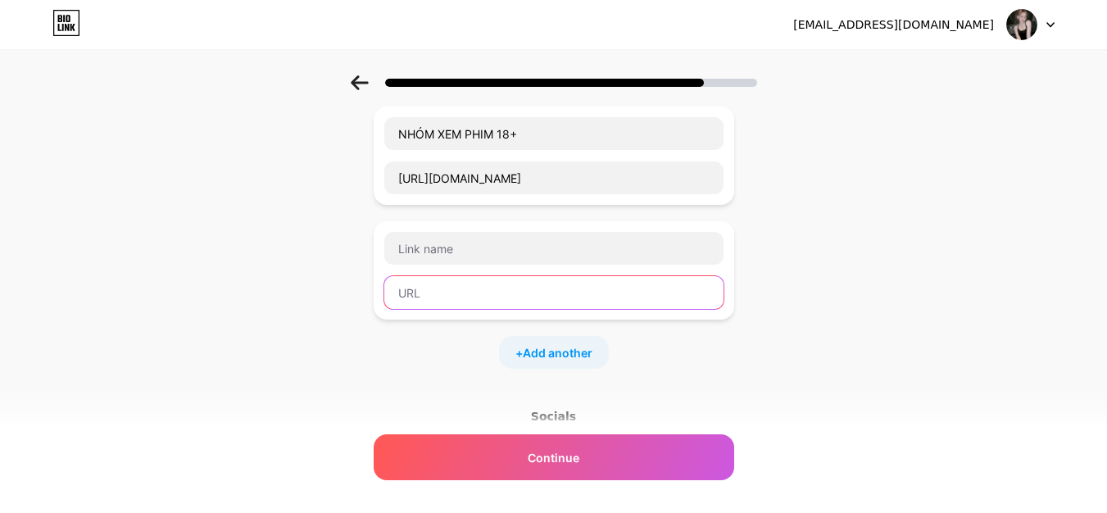
click at [428, 293] on input "text" at bounding box center [553, 292] width 339 height 33
paste input "[URL][DOMAIN_NAME]"
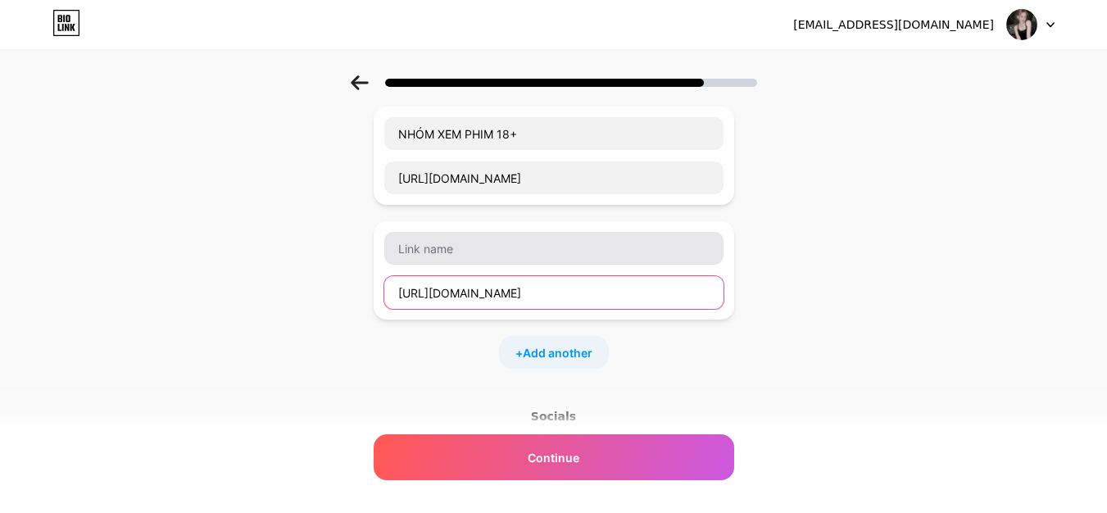
type input "[URL][DOMAIN_NAME]"
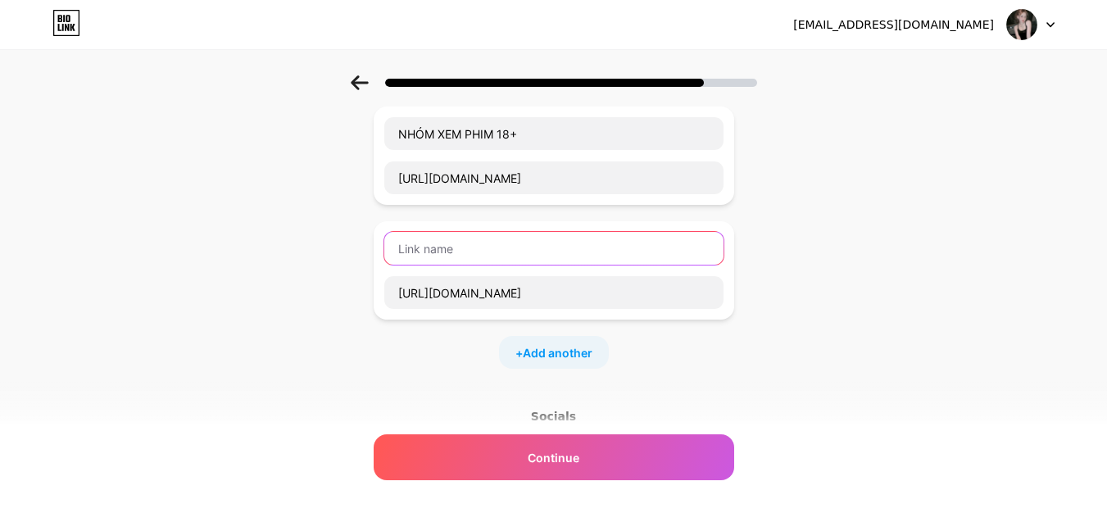
click at [451, 242] on input "text" at bounding box center [553, 248] width 339 height 33
type input "d"
type input "đ"
type input "D"
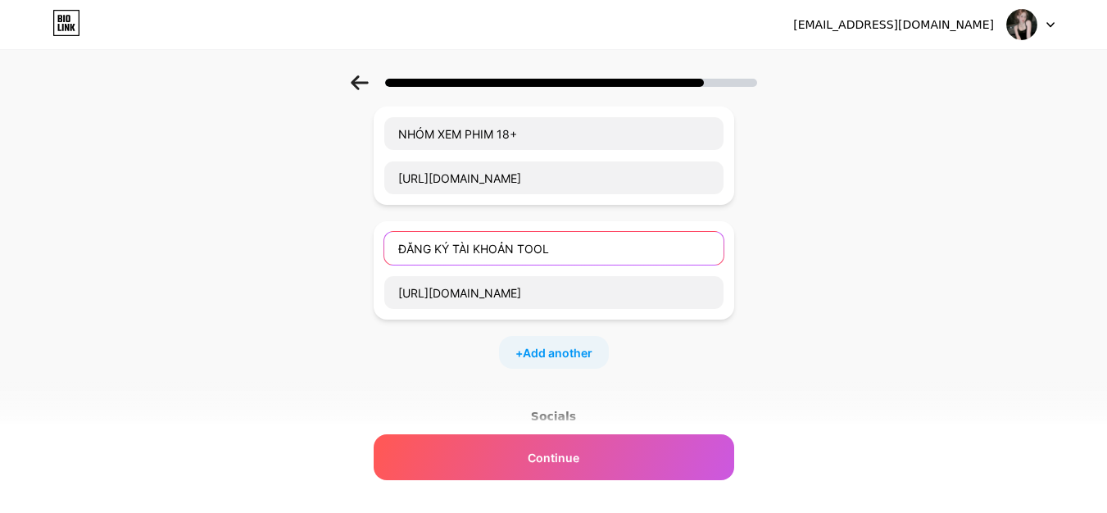
type input "ĐĂNG KÝ TÀI KHOẢN TOOL"
click at [502, 433] on div "Socials" at bounding box center [554, 497] width 360 height 178
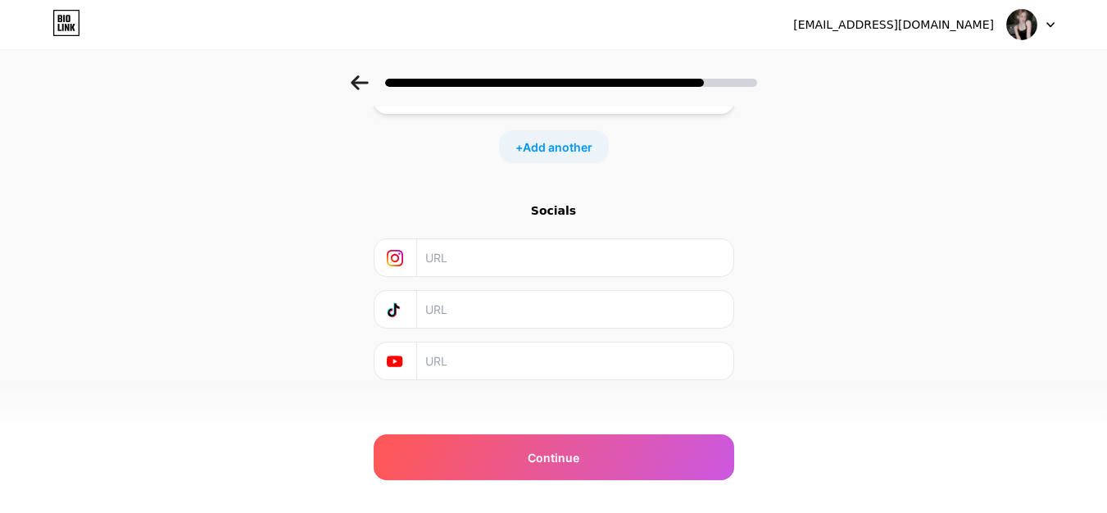
scroll to position [548, 0]
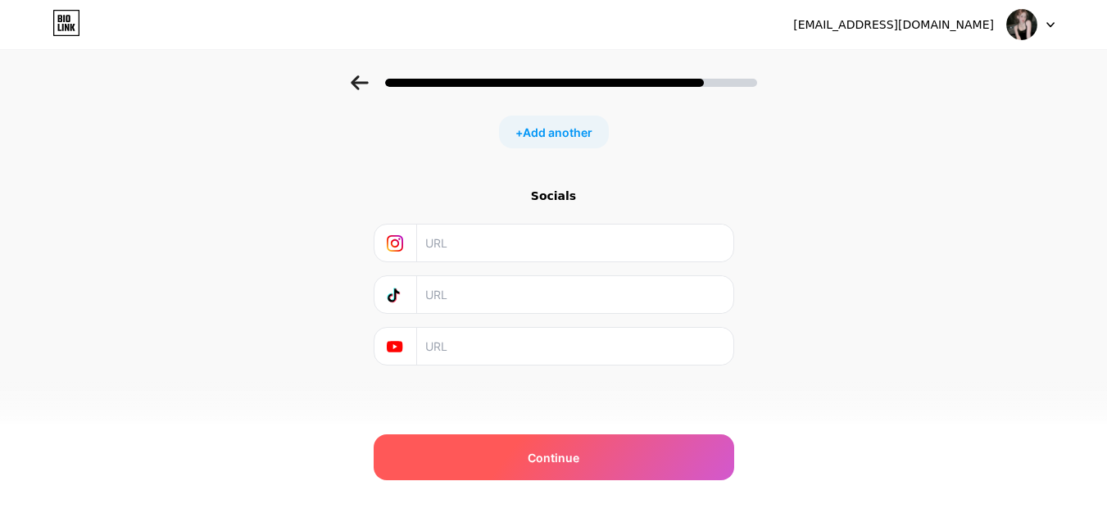
click at [492, 456] on div "Continue" at bounding box center [554, 457] width 360 height 46
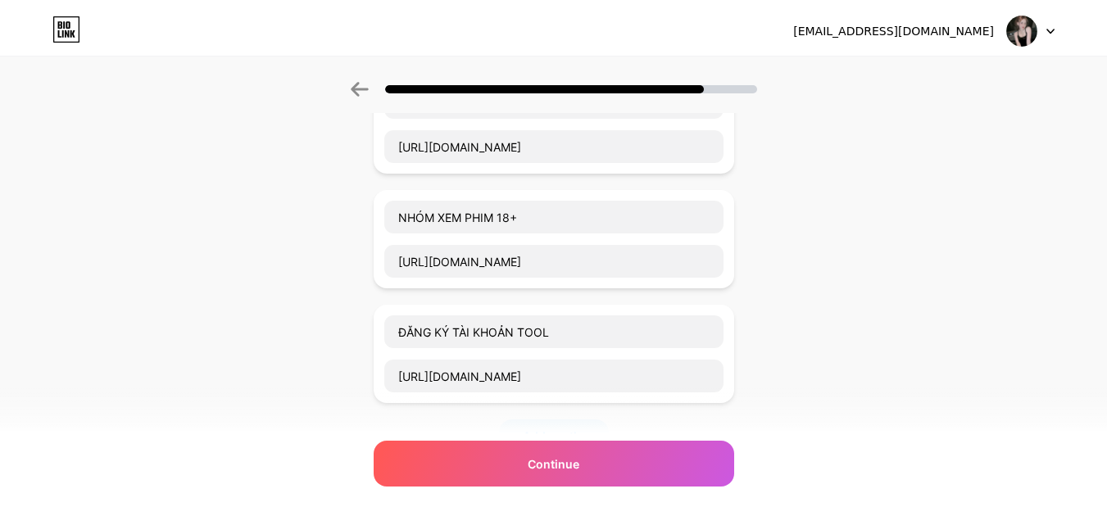
scroll to position [0, 0]
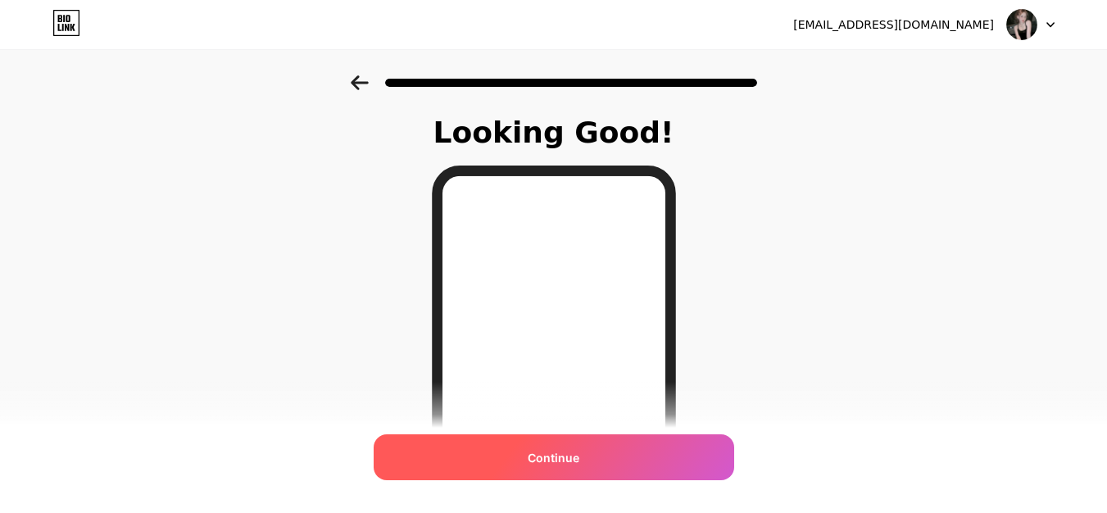
click at [505, 457] on div "Continue" at bounding box center [554, 457] width 360 height 46
